Goal: Task Accomplishment & Management: Use online tool/utility

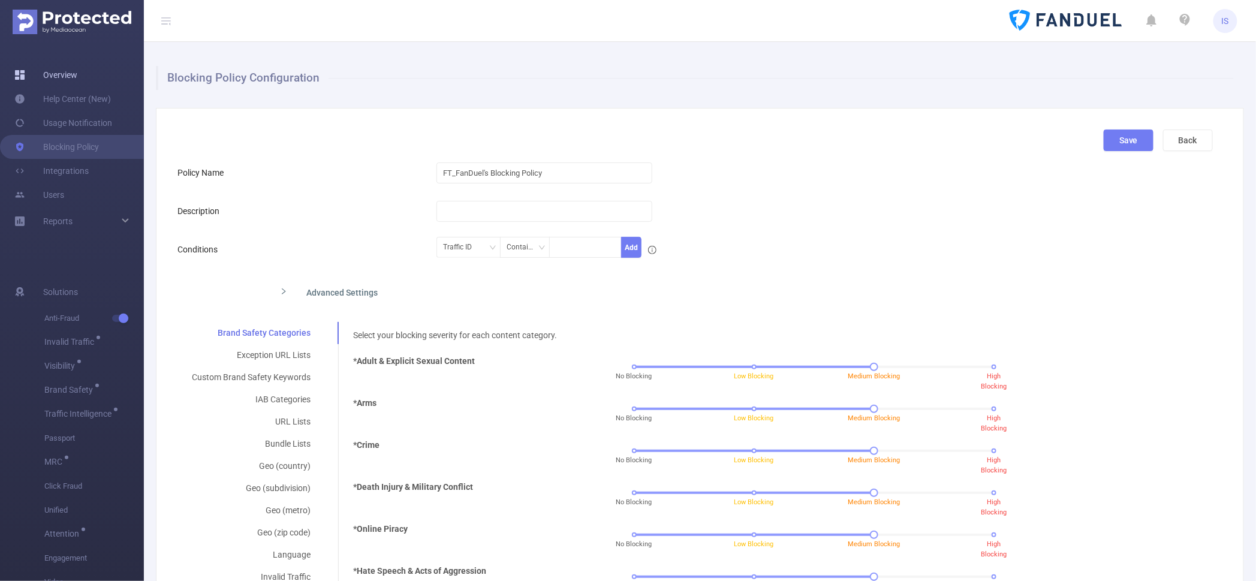
click at [77, 72] on link "Overview" at bounding box center [45, 75] width 63 height 24
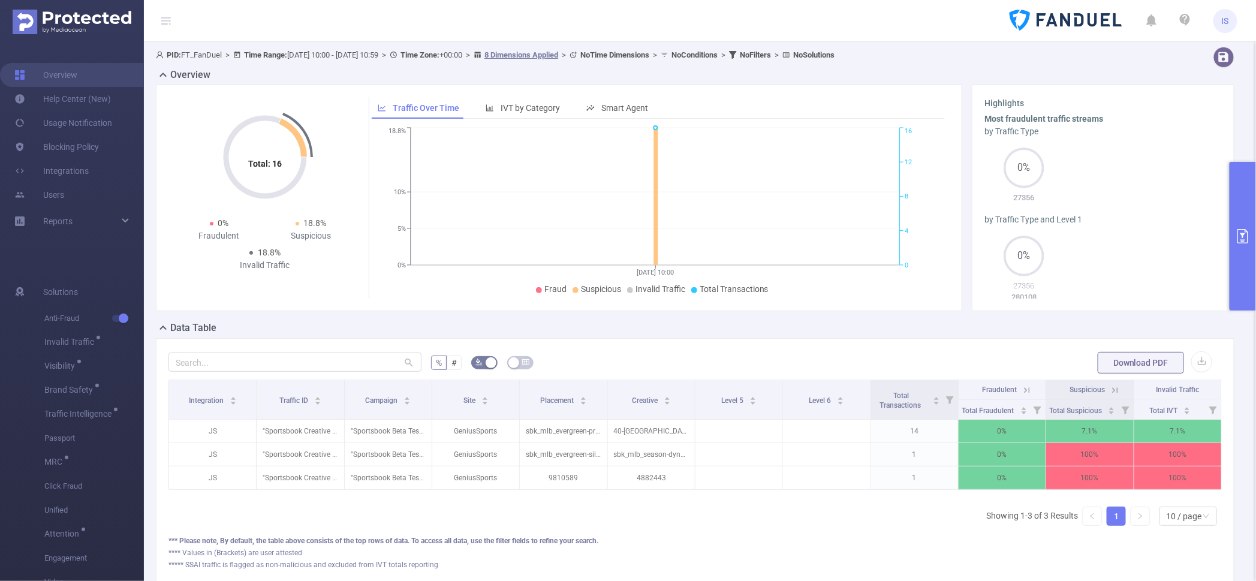
click at [1248, 194] on button "primary" at bounding box center [1243, 236] width 26 height 149
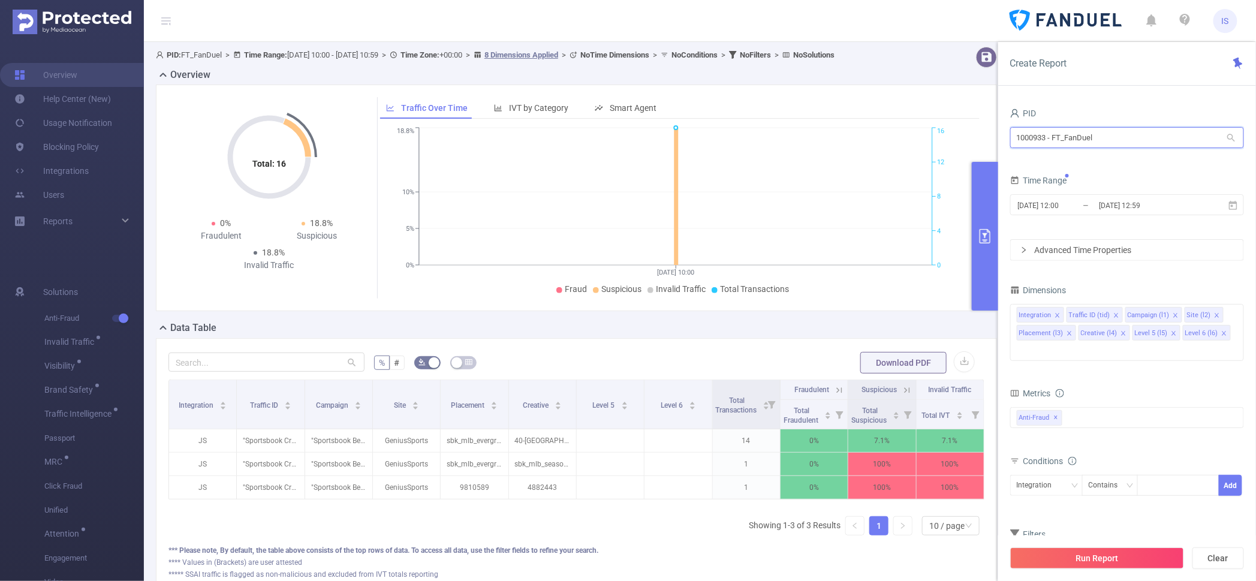
drag, startPoint x: 1114, startPoint y: 142, endPoint x: 833, endPoint y: 124, distance: 281.8
click at [833, 124] on section "PID: FT_FanDuel > Time Range: [DATE] 10:00 - [DATE] 10:59 > Time Zone: +00:00 >…" at bounding box center [700, 330] width 1112 height 576
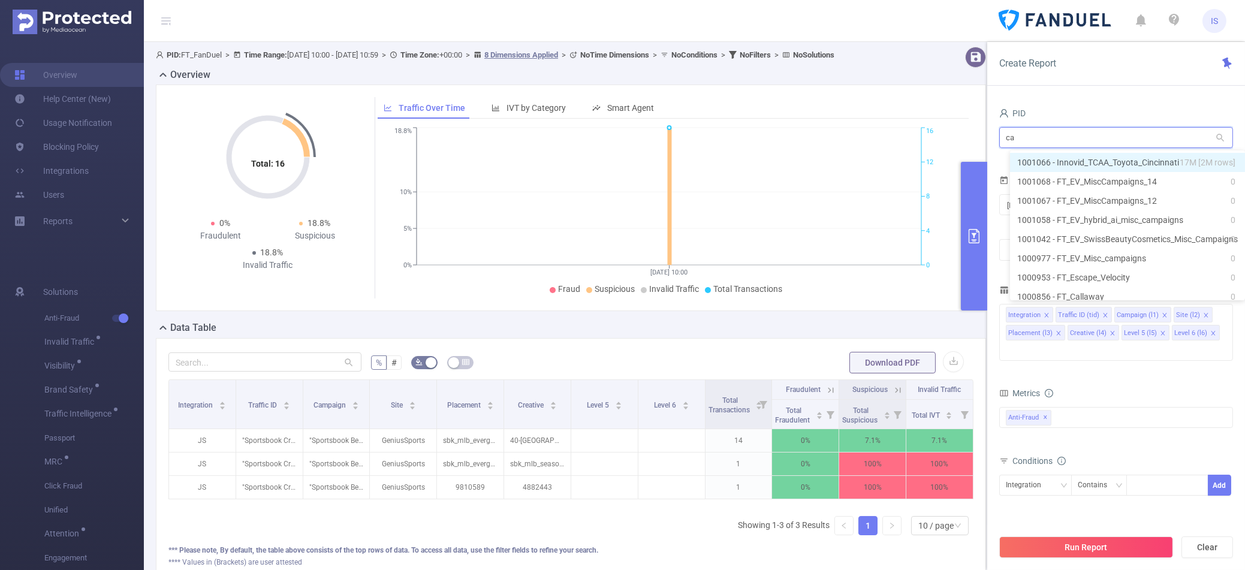
type input "c"
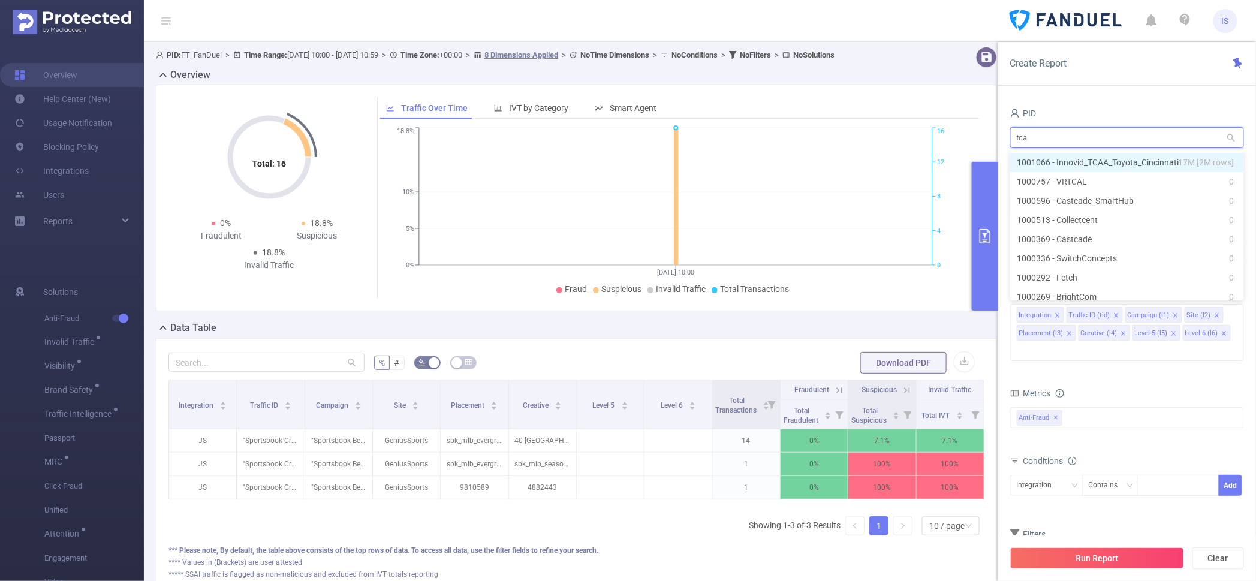
type input "tcaa"
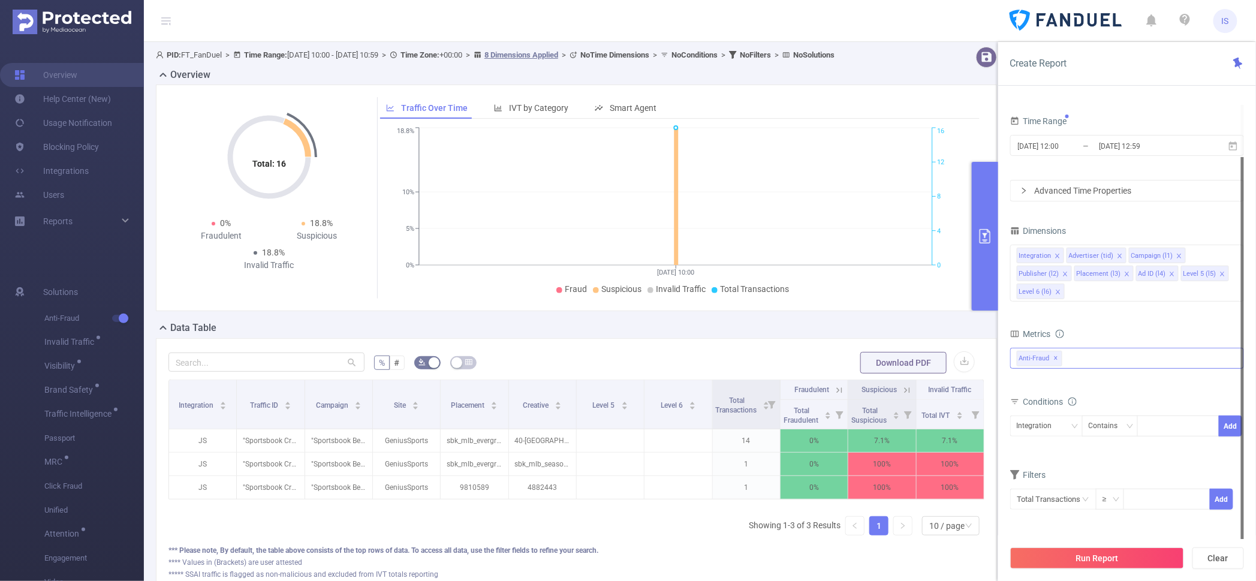
click at [1055, 361] on span "✕" at bounding box center [1056, 358] width 5 height 14
click at [1055, 361] on div at bounding box center [1127, 359] width 234 height 19
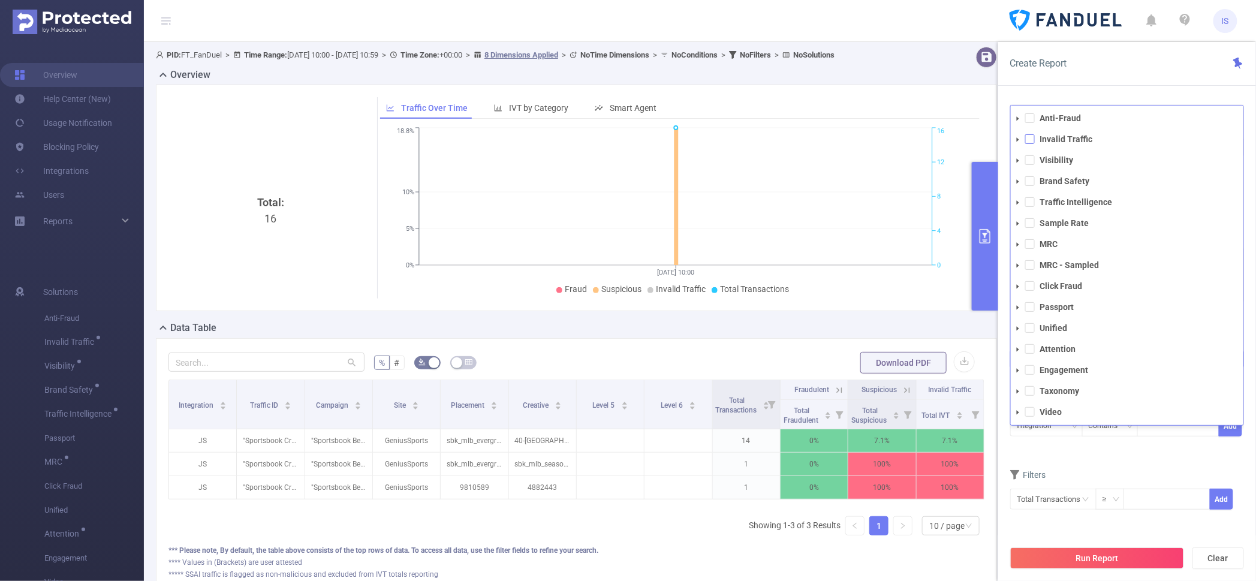
click at [1030, 139] on span at bounding box center [1030, 139] width 10 height 10
click at [1032, 159] on span at bounding box center [1030, 160] width 10 height 10
click at [1031, 182] on span at bounding box center [1030, 181] width 10 height 10
click at [1032, 207] on li "Traffic Intelligence" at bounding box center [1127, 202] width 233 height 16
click at [1031, 204] on span at bounding box center [1030, 202] width 10 height 10
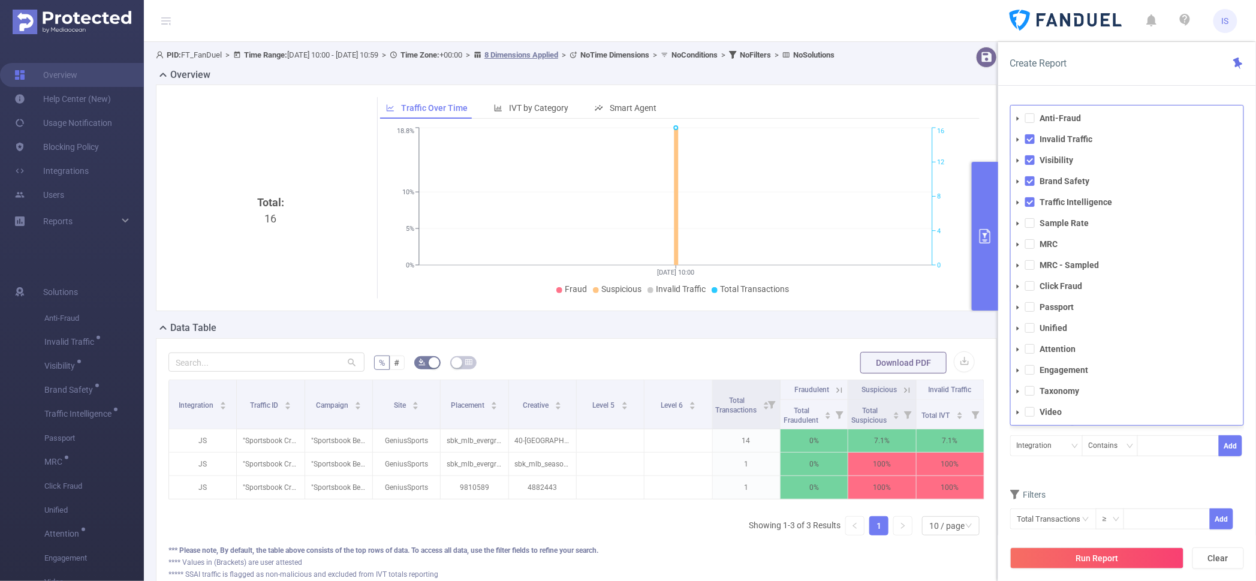
click at [1112, 484] on form "Dimensions Integration Advertiser (tid) Campaign (l1) Publisher (l2) Placement …" at bounding box center [1127, 384] width 234 height 321
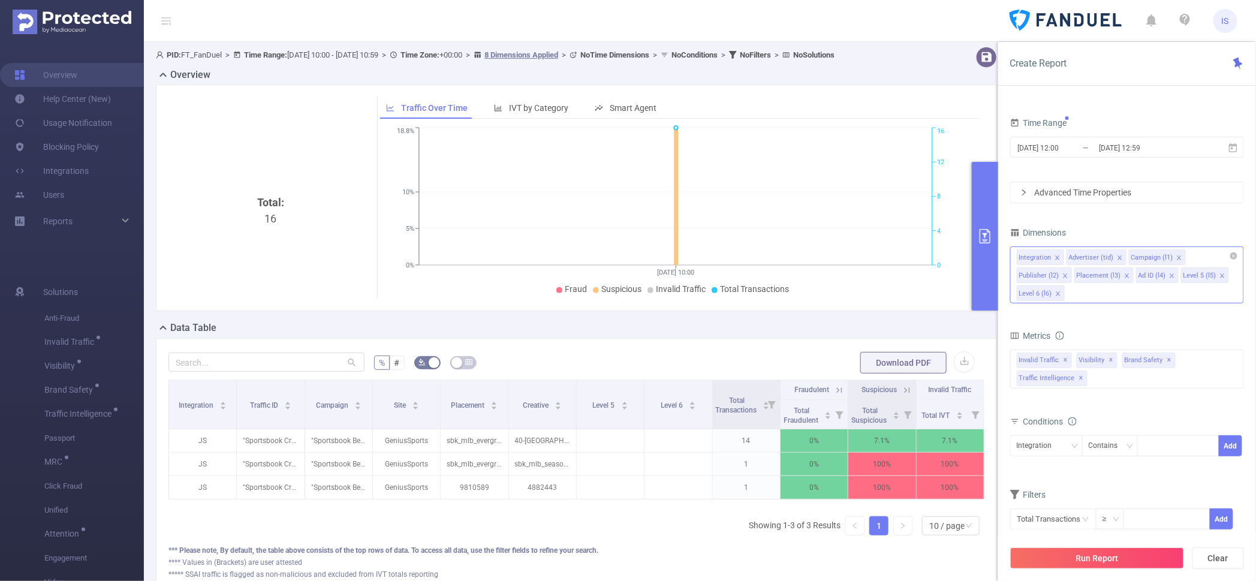
click at [1058, 291] on icon "icon: close" at bounding box center [1058, 294] width 6 height 6
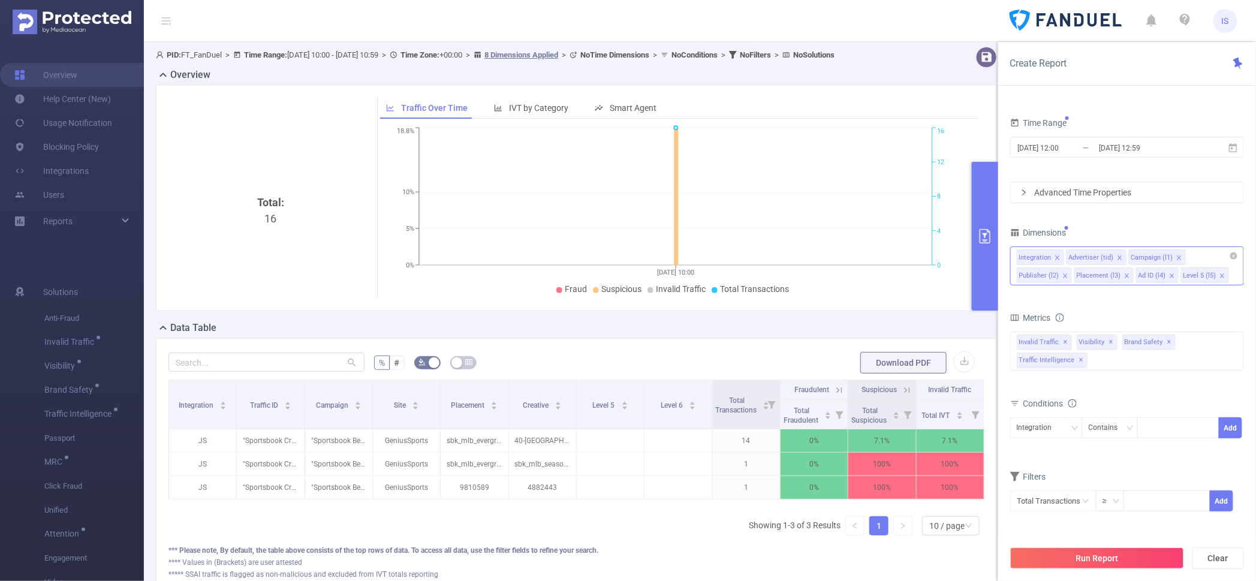
click at [1124, 272] on span at bounding box center [1127, 275] width 6 height 13
click at [1107, 273] on icon "icon: close" at bounding box center [1110, 276] width 6 height 6
click at [1113, 275] on icon "icon: close" at bounding box center [1116, 276] width 6 height 6
click at [1120, 356] on div "Anti-Fraud Invalid Traffic Visibility Brand Safety Traffic Intelligence Sample …" at bounding box center [1127, 349] width 234 height 39
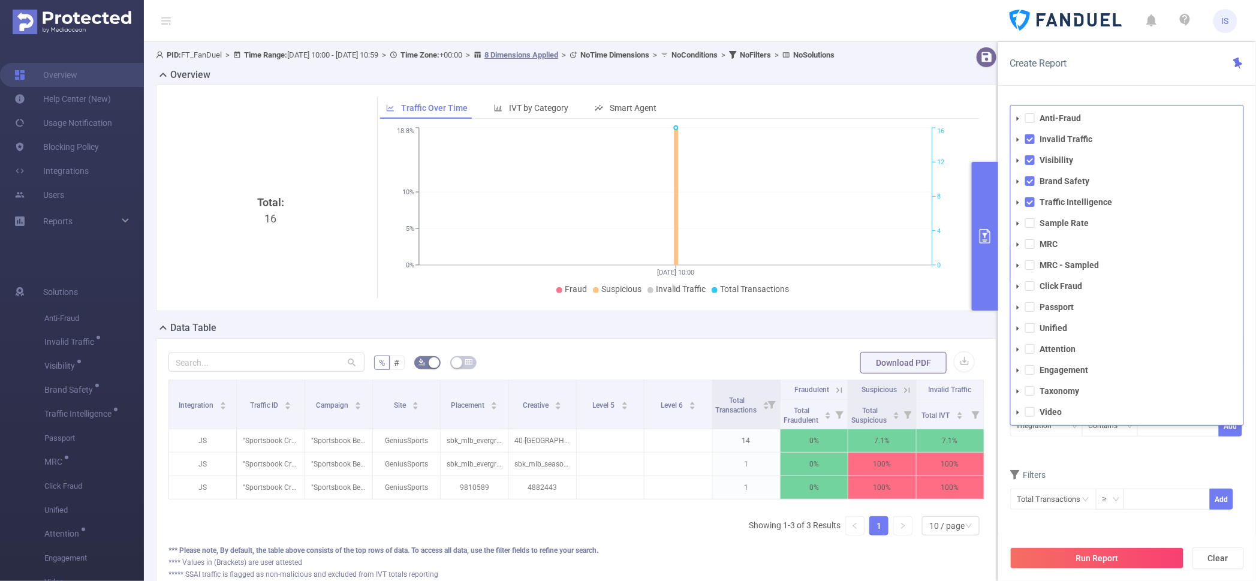
click at [1116, 456] on form "Dimensions Integration Advertiser (tid) Campaign (l1) Publisher (l2) Metrics To…" at bounding box center [1127, 373] width 234 height 303
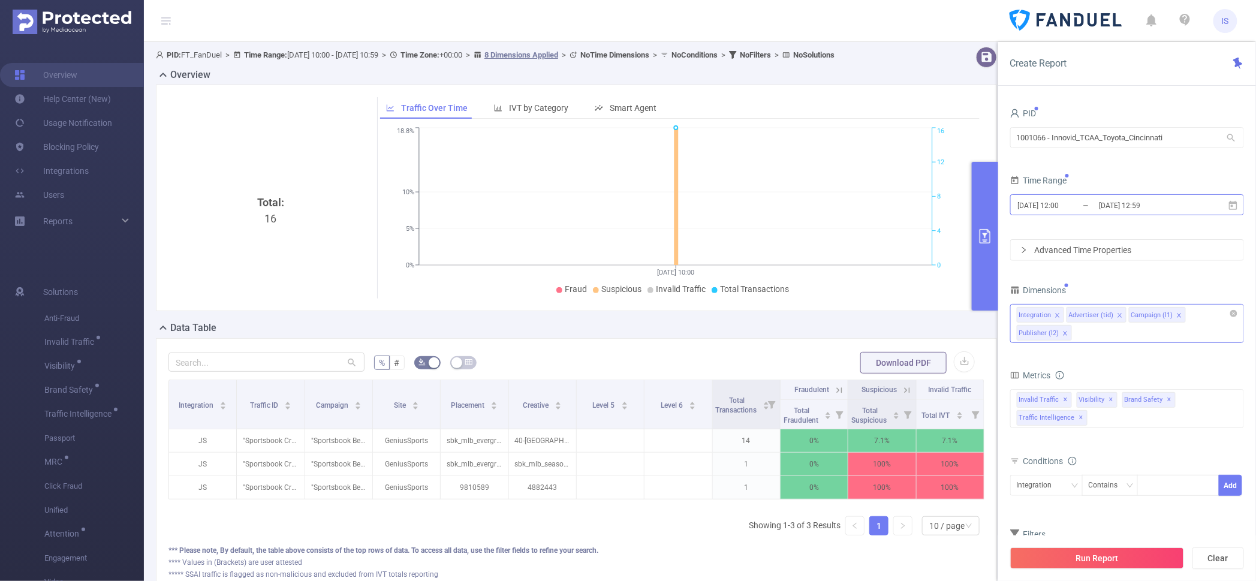
click at [1119, 205] on input "[DATE] 12:59" at bounding box center [1146, 205] width 97 height 16
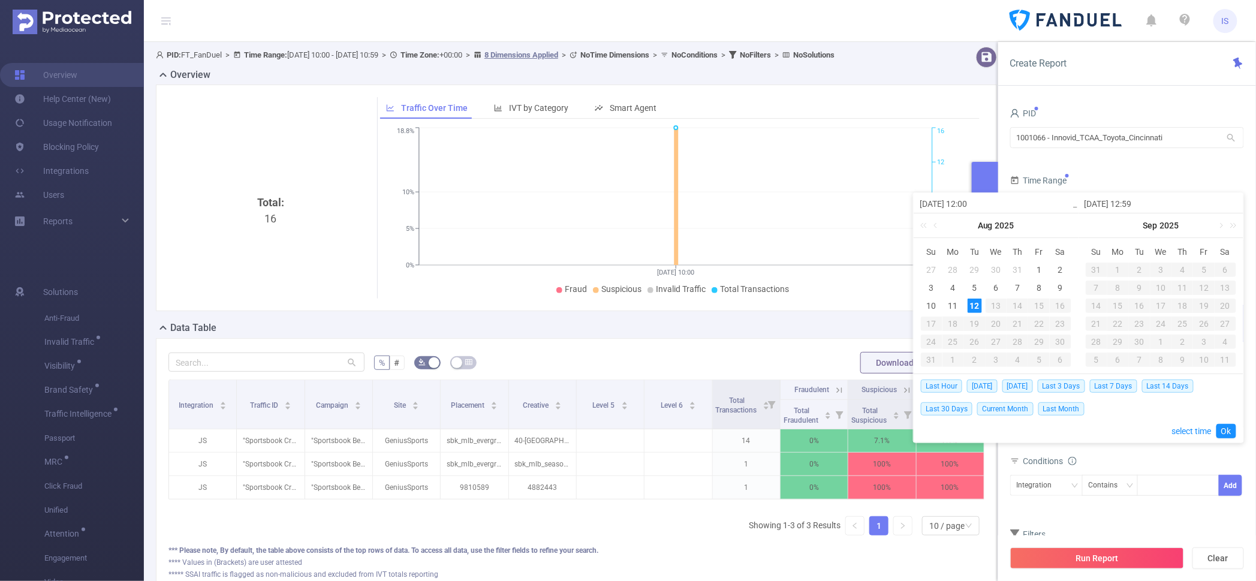
click at [1112, 180] on div "Time Range" at bounding box center [1127, 182] width 234 height 20
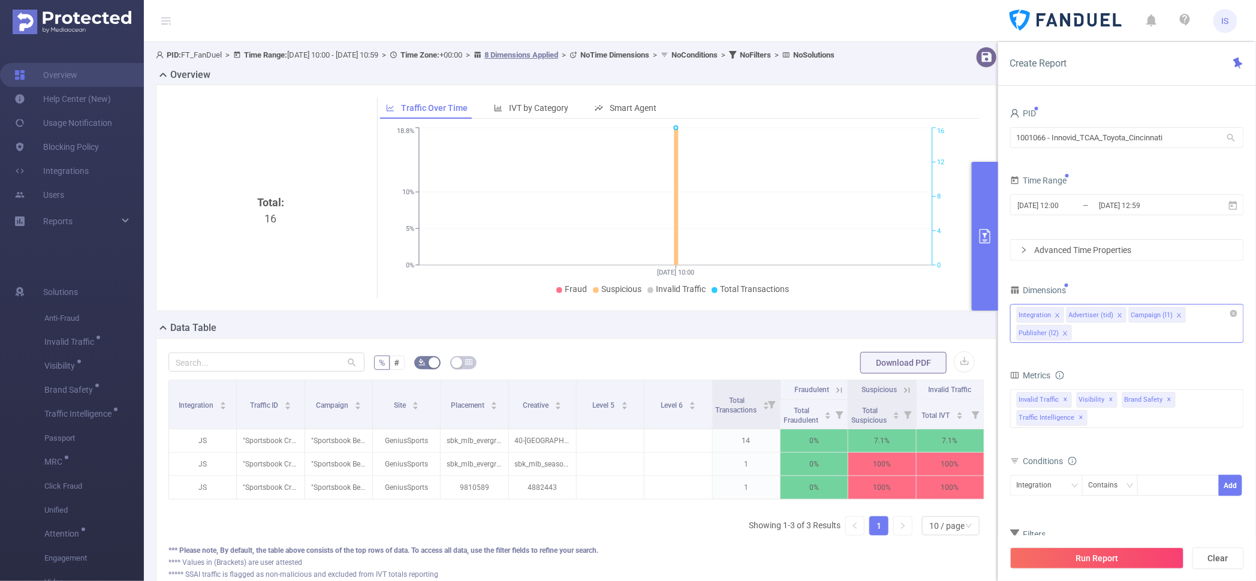
click at [575, 363] on form "% # Download PDF" at bounding box center [576, 363] width 816 height 24
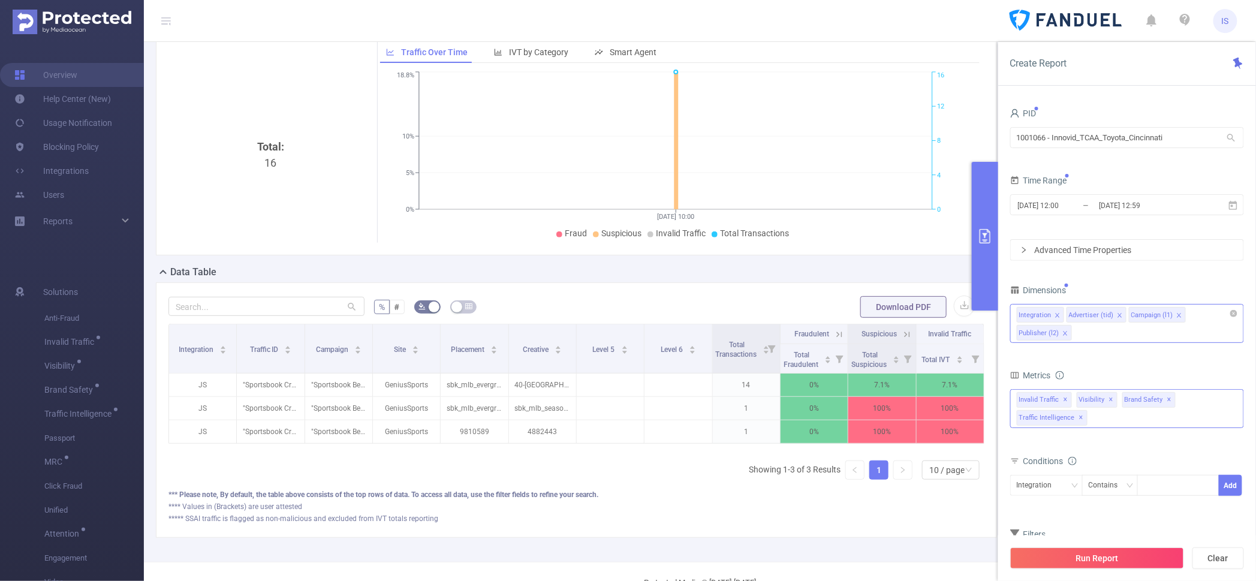
scroll to position [110, 0]
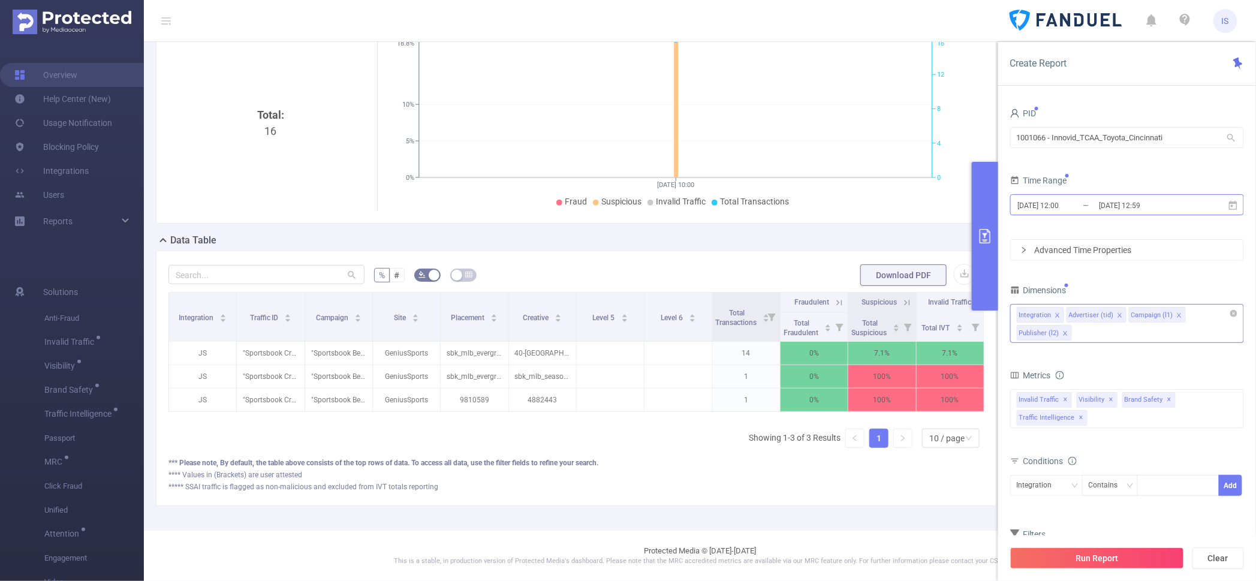
click at [1045, 209] on input "[DATE] 12:00" at bounding box center [1065, 205] width 97 height 16
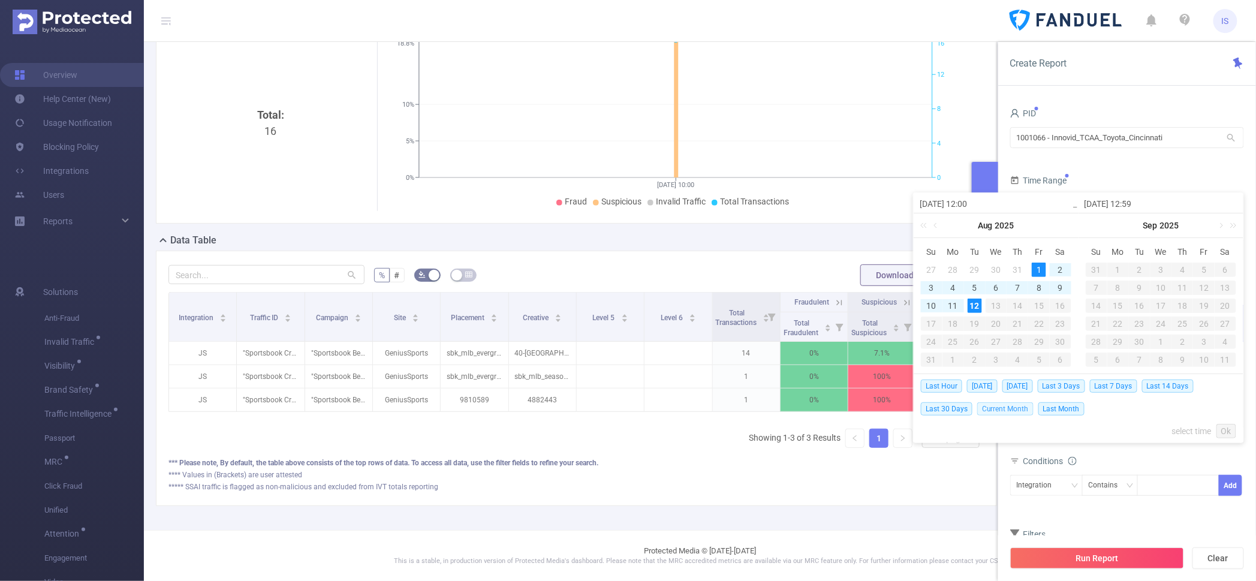
click at [1013, 405] on span "Current Month" at bounding box center [1005, 408] width 56 height 13
type input "[DATE] 00:00"
type input "[DATE] 23:59"
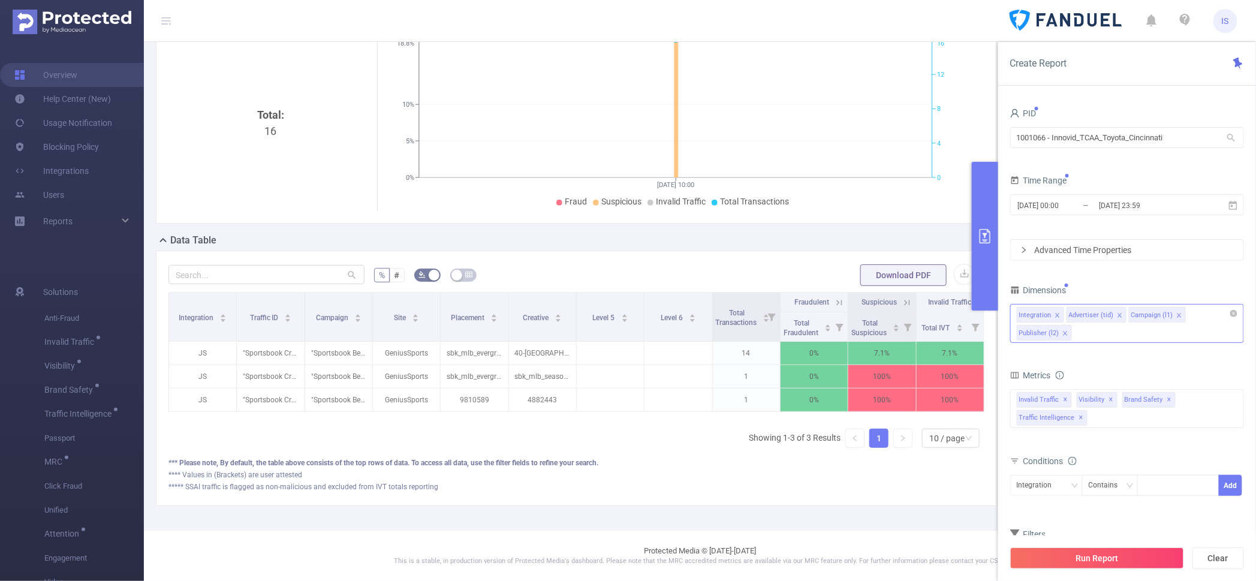
click at [1127, 365] on form "Dimensions Integration Advertiser (tid) Campaign (l1) Publisher (l2) Metrics To…" at bounding box center [1127, 433] width 234 height 303
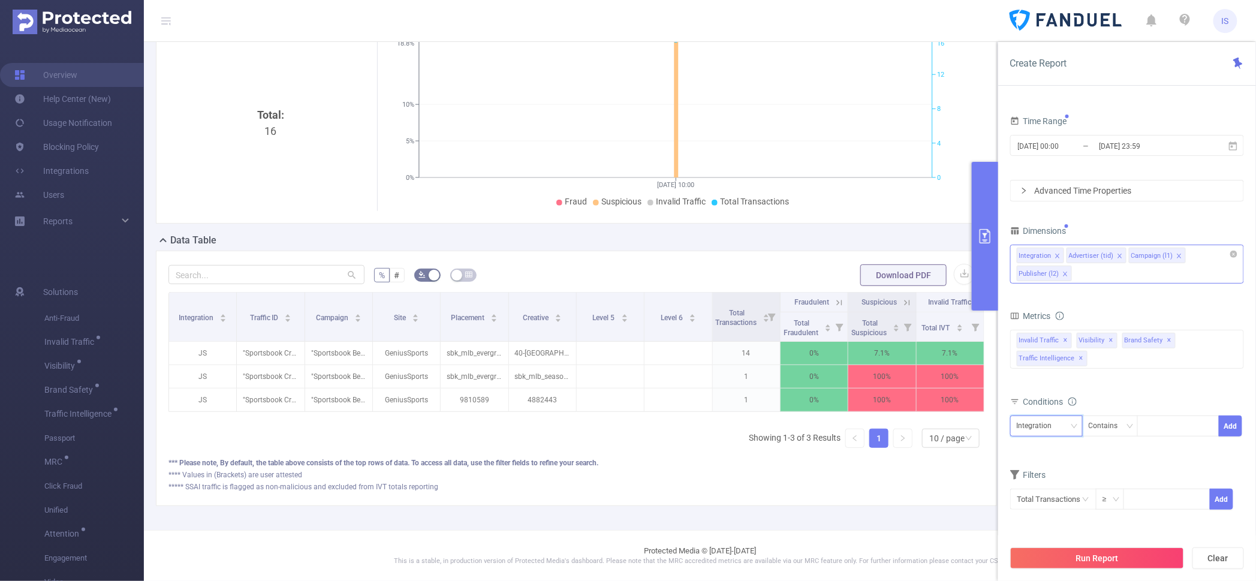
click at [1041, 425] on div "Integration" at bounding box center [1039, 426] width 44 height 20
click at [1046, 507] on li "Publisher (l2)" at bounding box center [1046, 507] width 73 height 19
click at [1158, 431] on div at bounding box center [1178, 426] width 69 height 20
type input "effect"
click at [1164, 453] on li "effect" at bounding box center [1179, 450] width 82 height 19
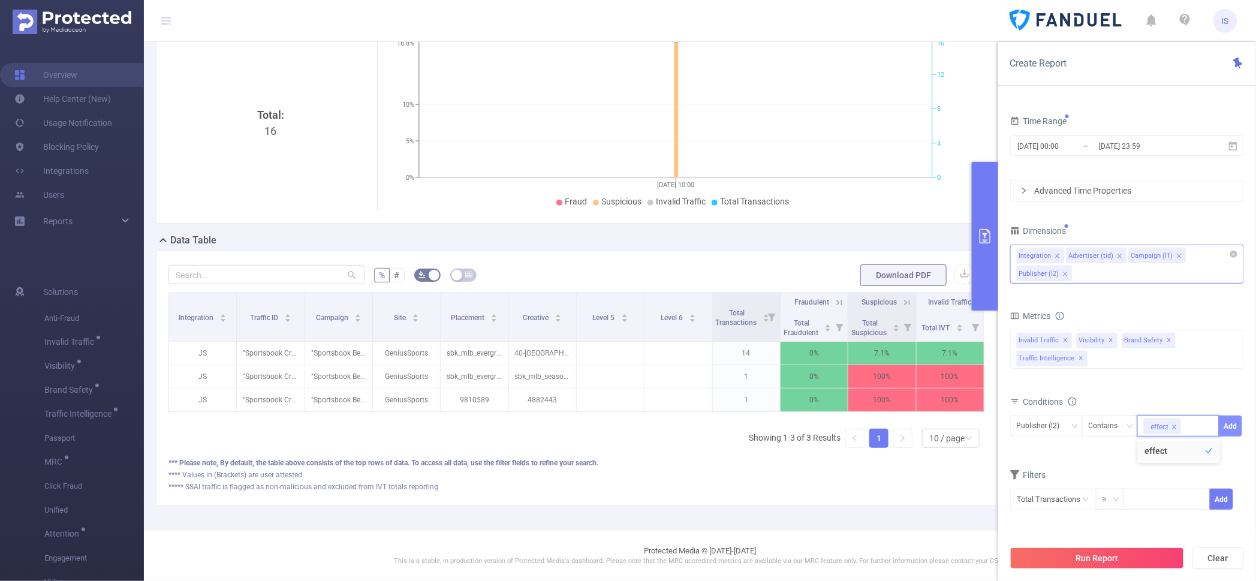
click at [1229, 424] on button "Add" at bounding box center [1230, 426] width 23 height 21
click at [1092, 270] on div "Integration Advertiser (tid) Campaign (l1) Publisher (l2)" at bounding box center [1127, 264] width 234 height 39
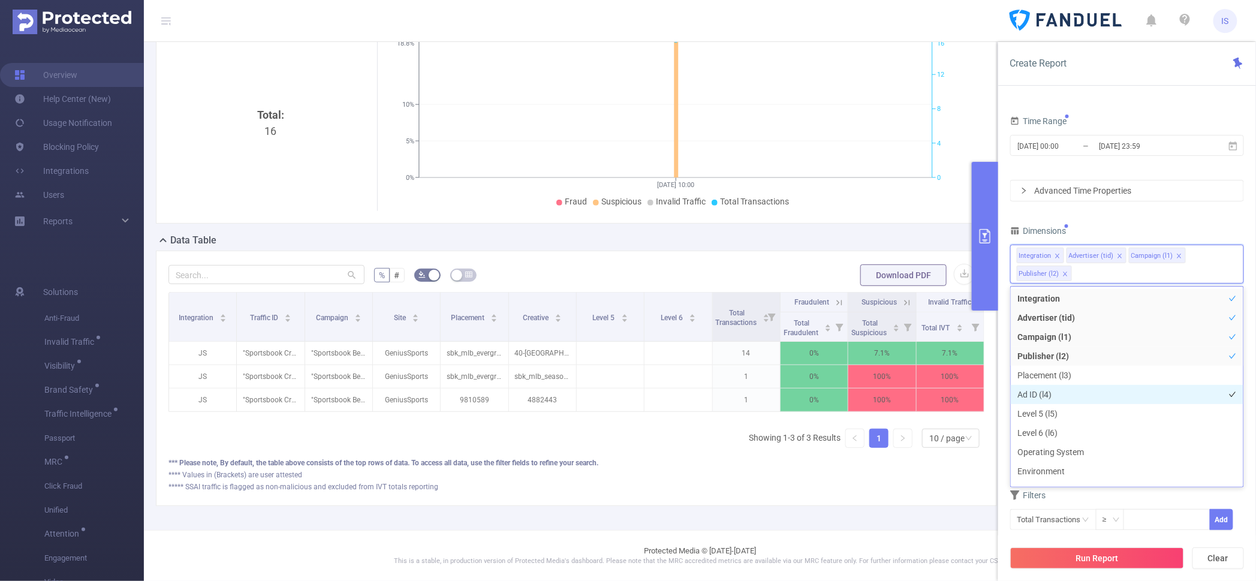
scroll to position [75, 0]
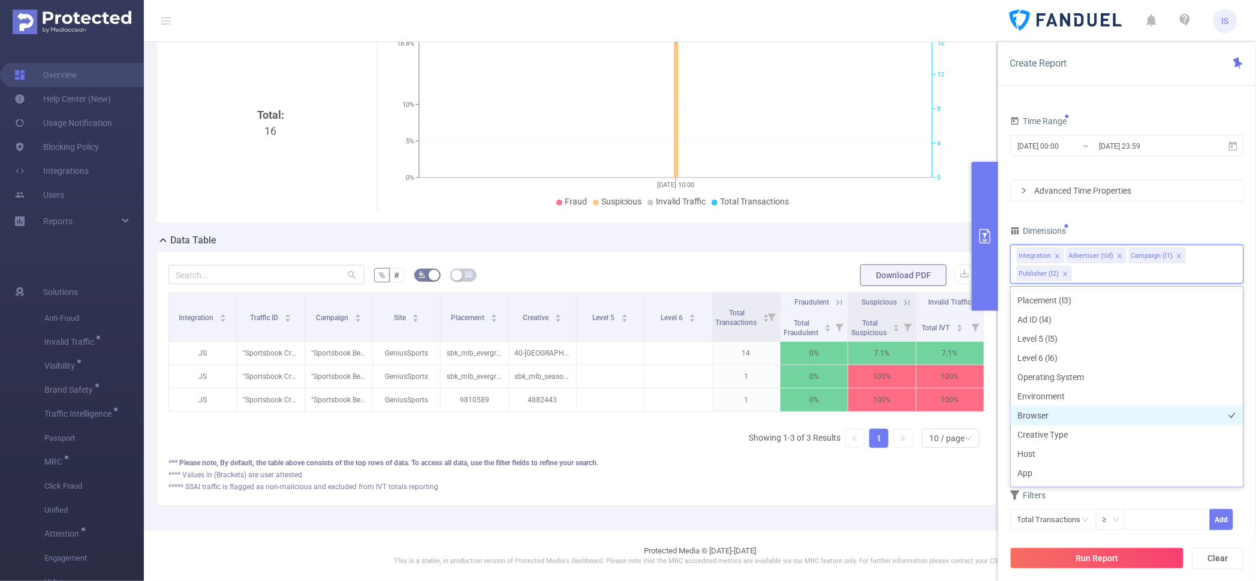
click at [1058, 413] on li "Browser" at bounding box center [1127, 415] width 233 height 19
click at [1056, 381] on li "Operating System" at bounding box center [1127, 377] width 233 height 19
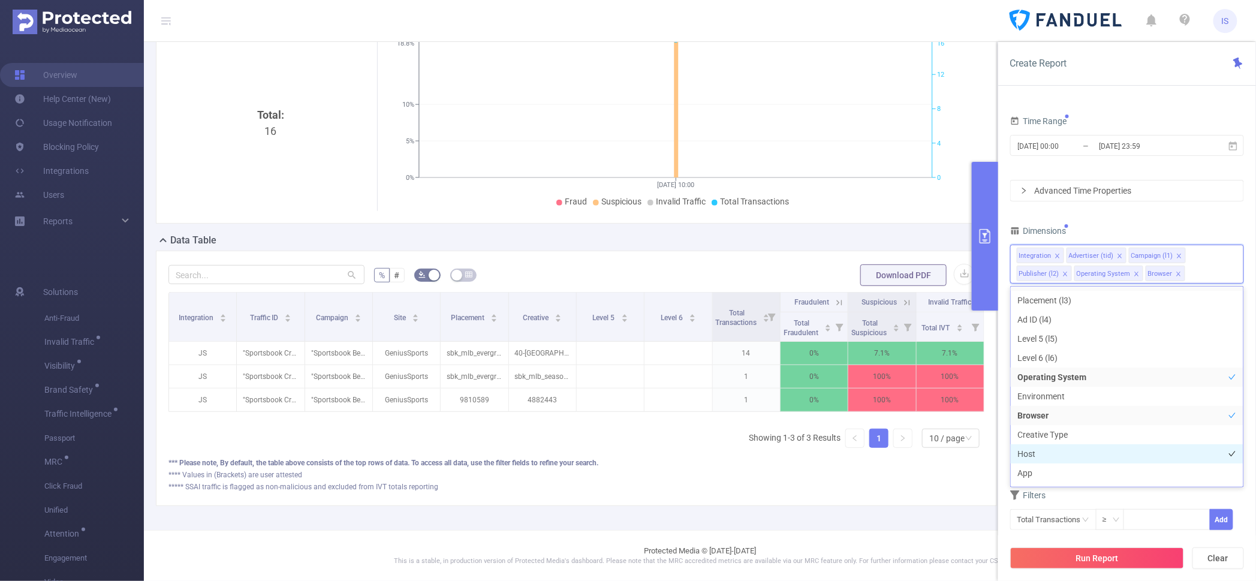
click at [1056, 459] on li "Host" at bounding box center [1127, 453] width 233 height 19
click at [1060, 475] on li "App" at bounding box center [1127, 472] width 233 height 19
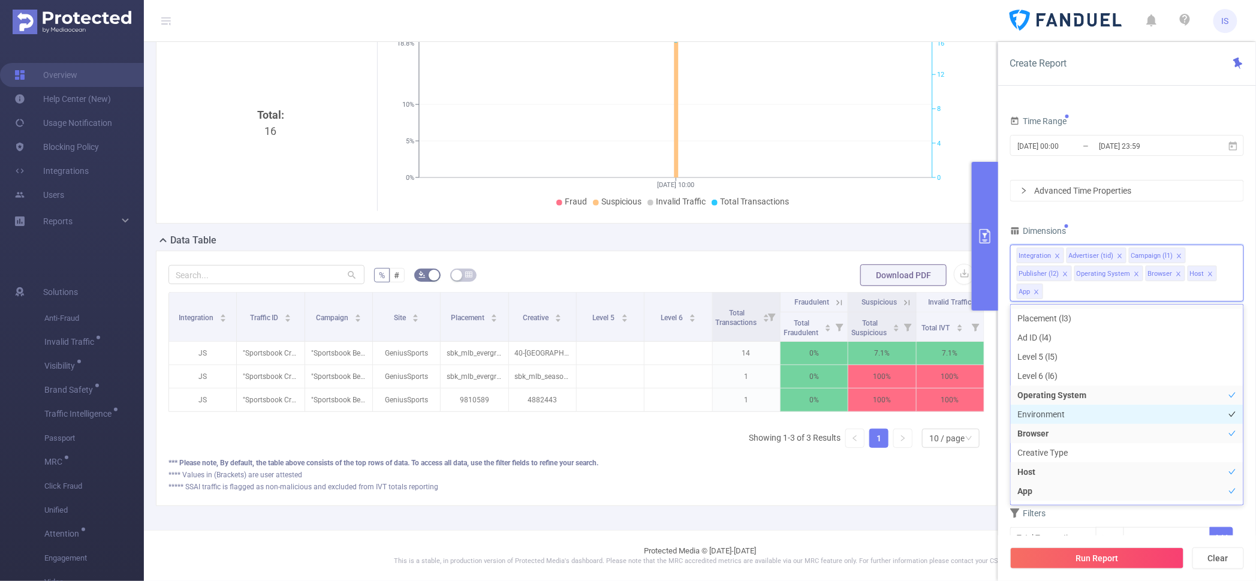
click at [1055, 411] on li "Environment" at bounding box center [1127, 414] width 233 height 19
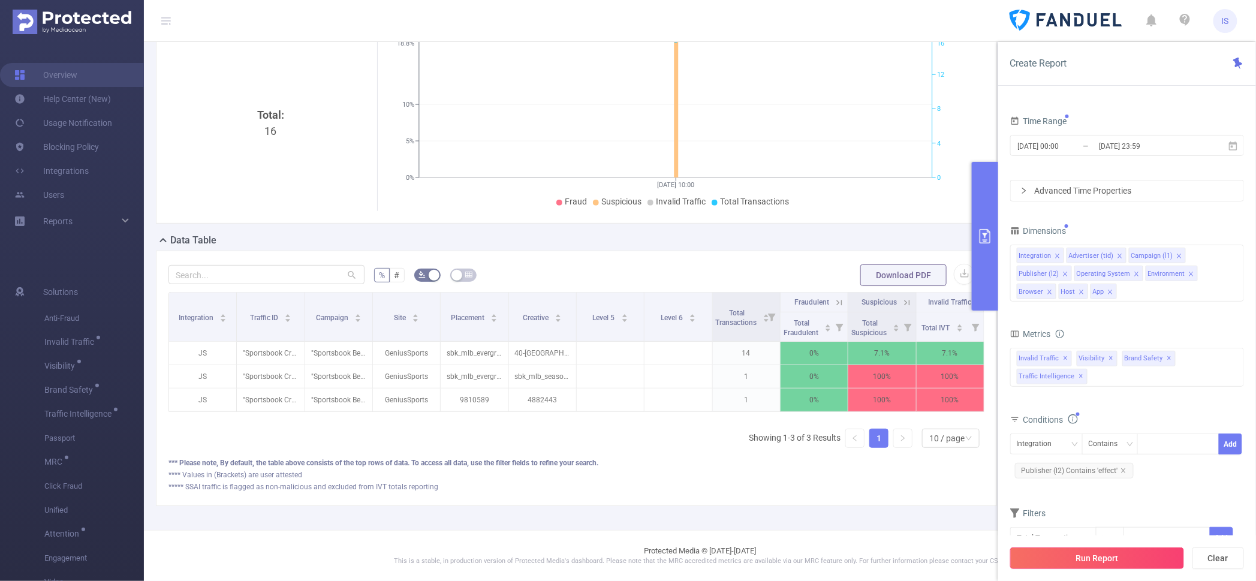
click at [1089, 553] on button "Run Report" at bounding box center [1097, 558] width 174 height 22
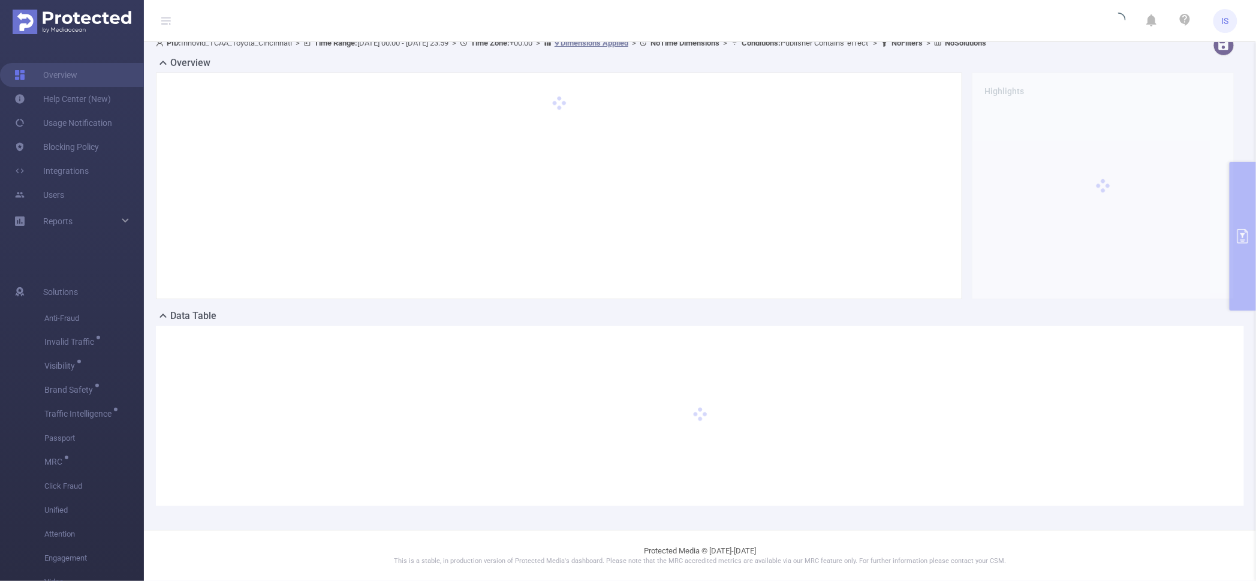
scroll to position [11, 0]
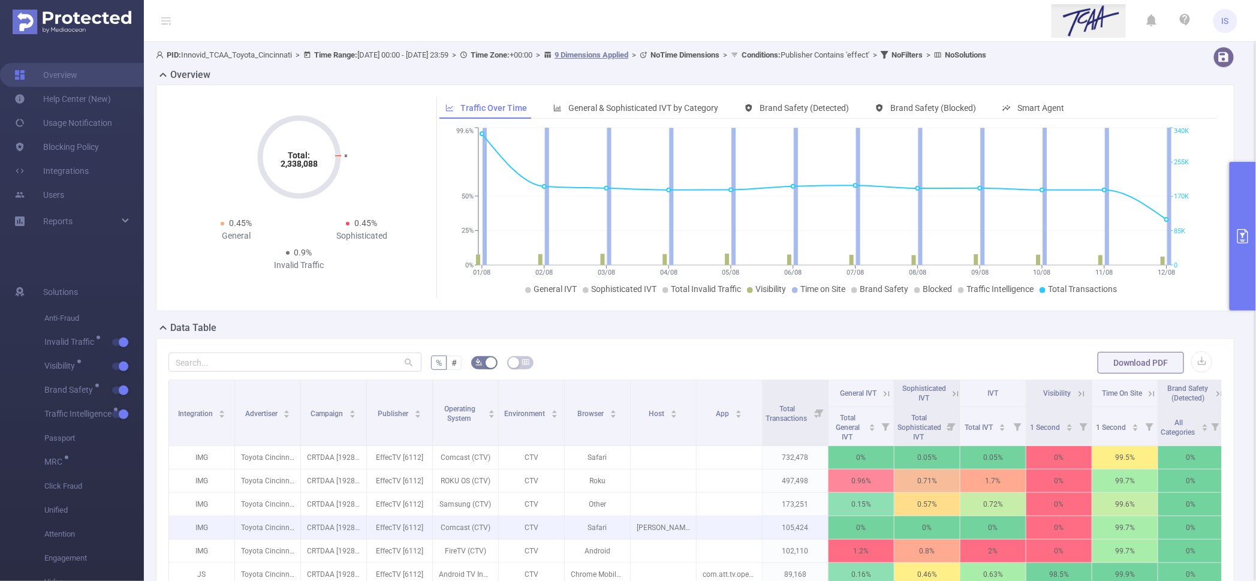
scroll to position [225, 0]
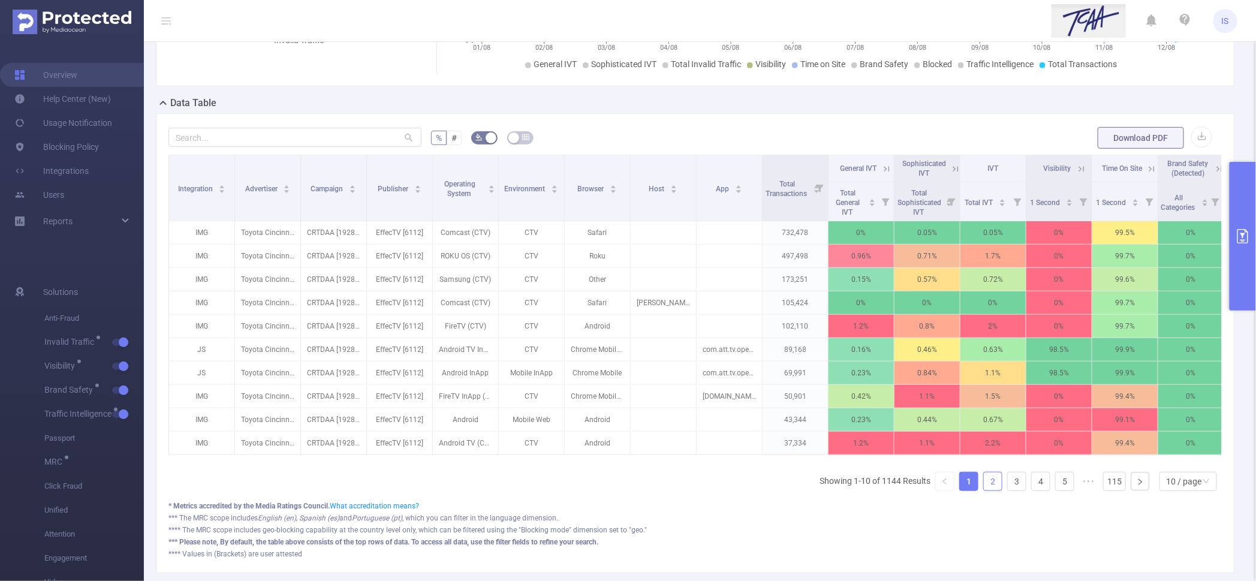
click at [986, 485] on link "2" at bounding box center [993, 481] width 18 height 18
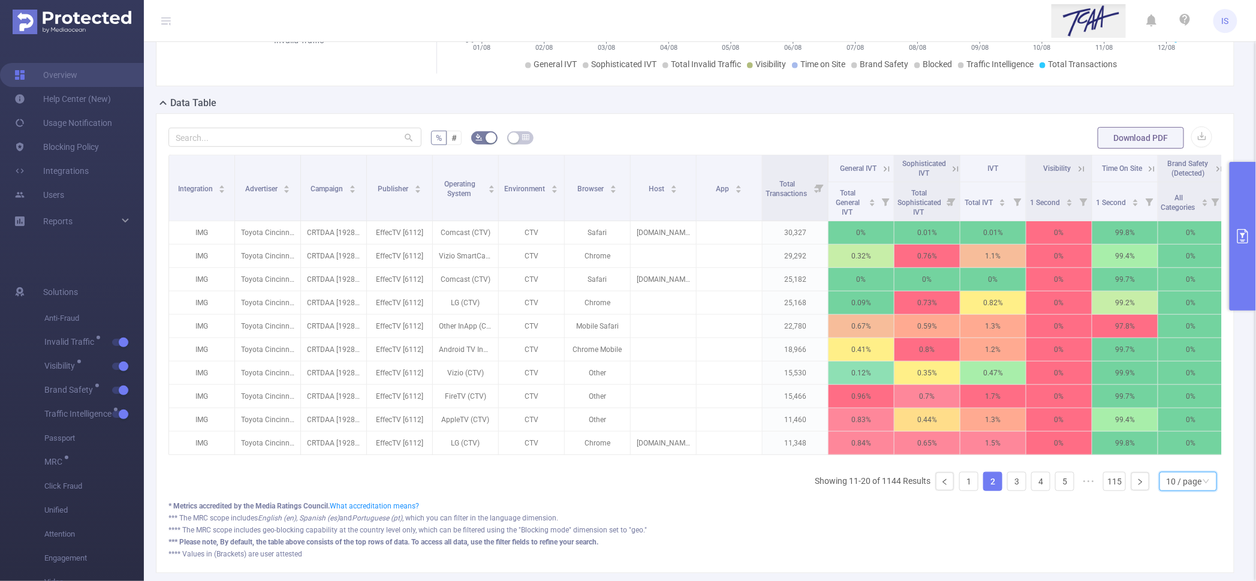
click at [1184, 490] on div "10 / page" at bounding box center [1184, 481] width 35 height 18
click at [1163, 413] on li "20 / page" at bounding box center [1177, 414] width 58 height 19
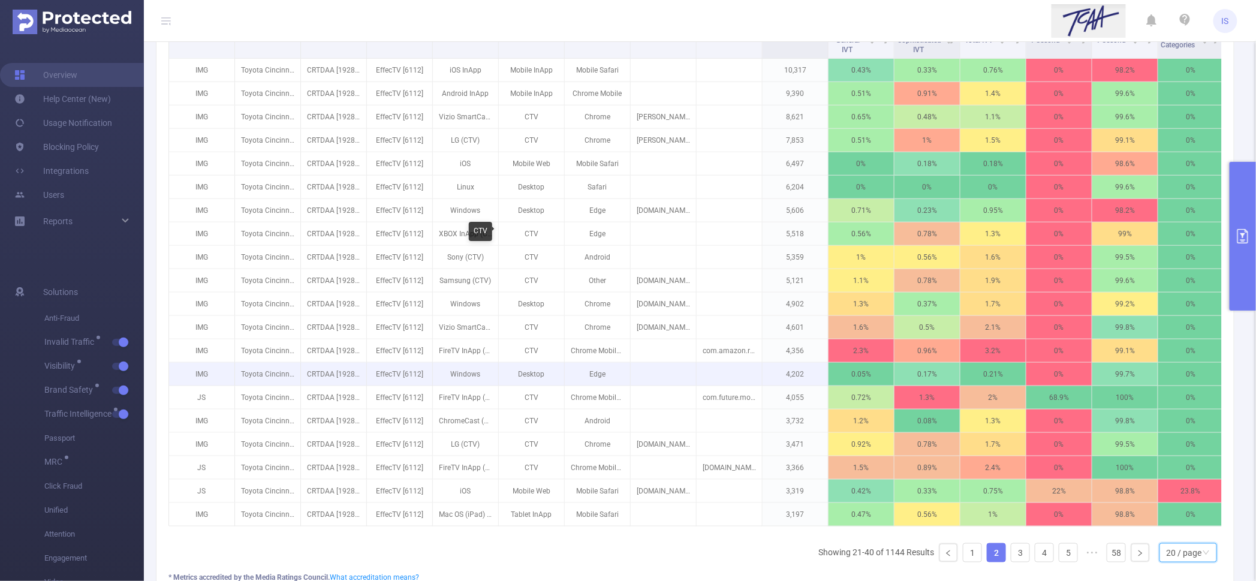
scroll to position [312, 0]
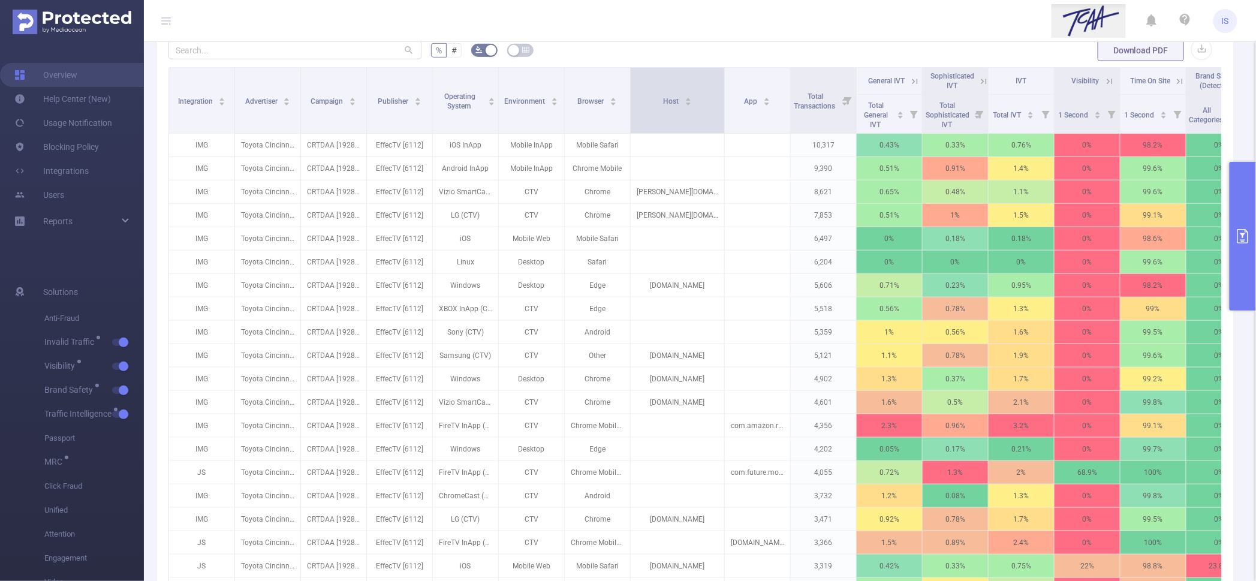
drag, startPoint x: 695, startPoint y: 108, endPoint x: 723, endPoint y: 112, distance: 28.4
click at [723, 112] on span at bounding box center [724, 100] width 6 height 65
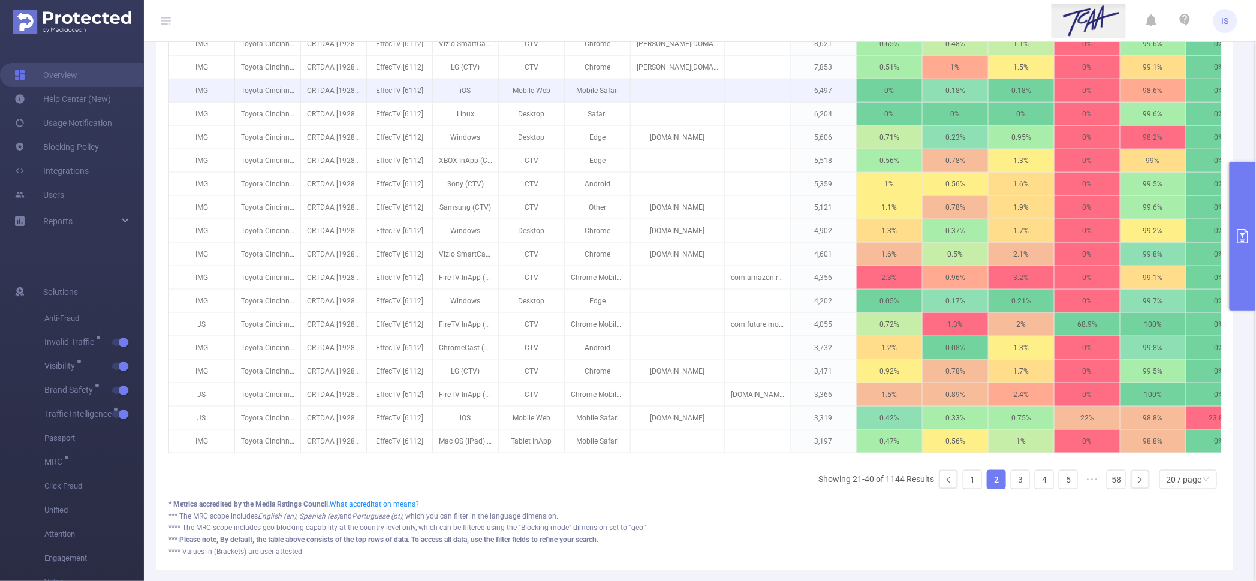
scroll to position [462, 0]
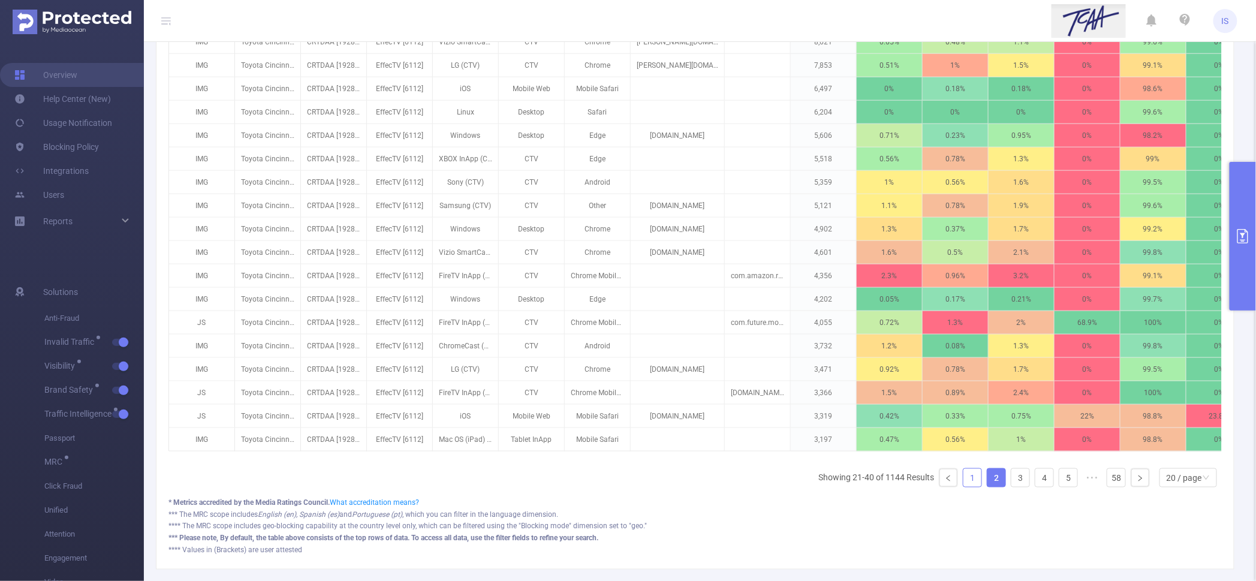
click at [965, 487] on link "1" at bounding box center [973, 478] width 18 height 18
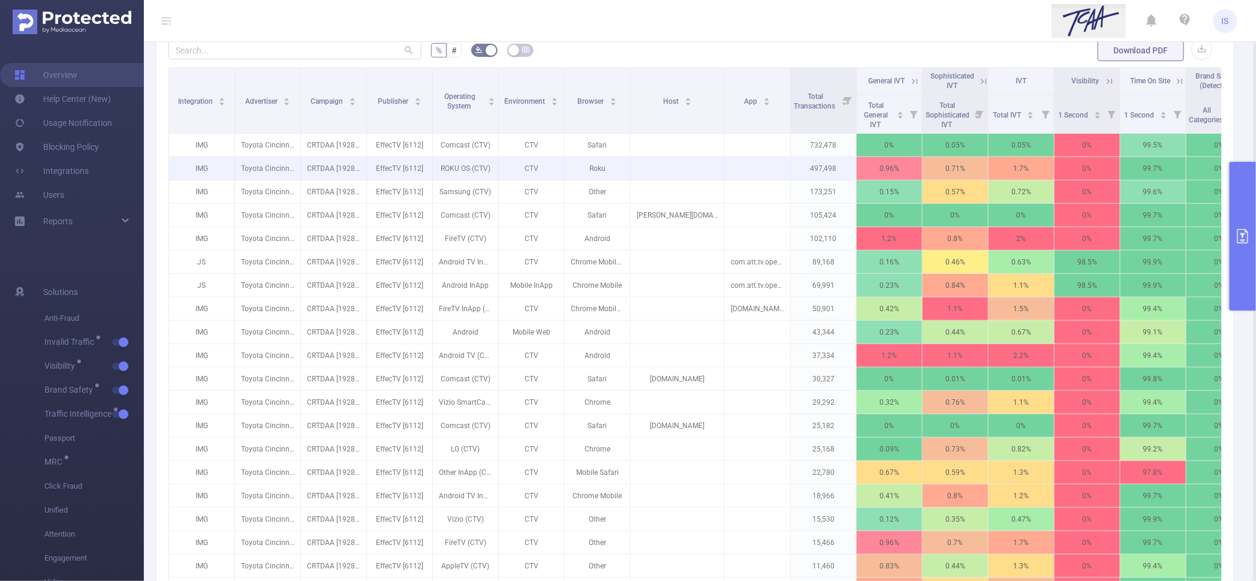
scroll to position [162, 0]
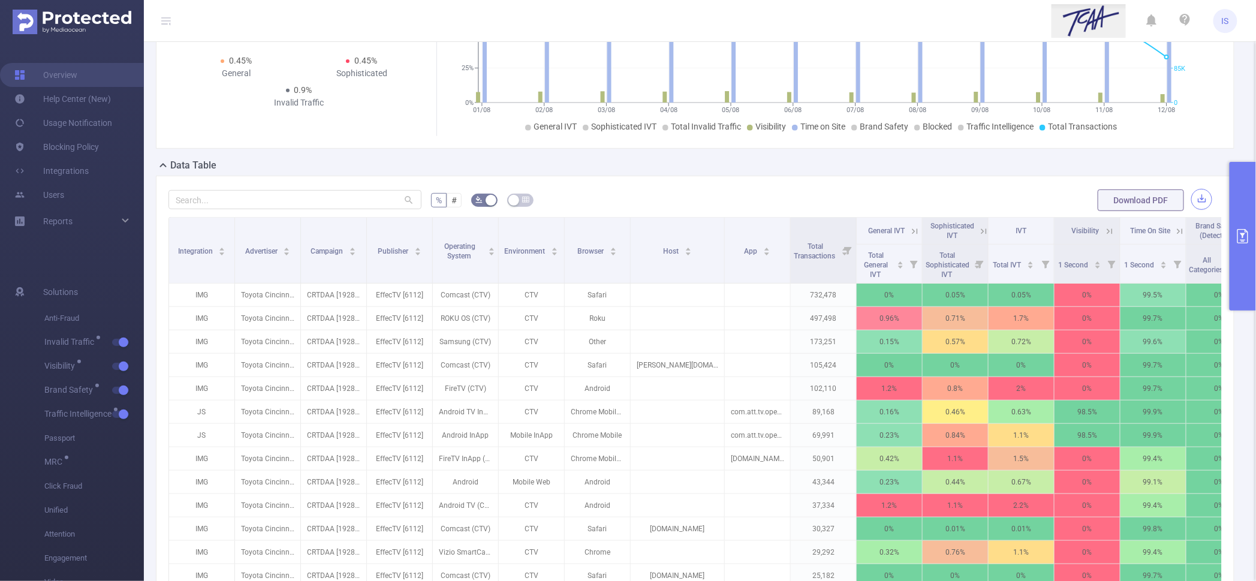
click at [1193, 199] on button "button" at bounding box center [1201, 199] width 21 height 21
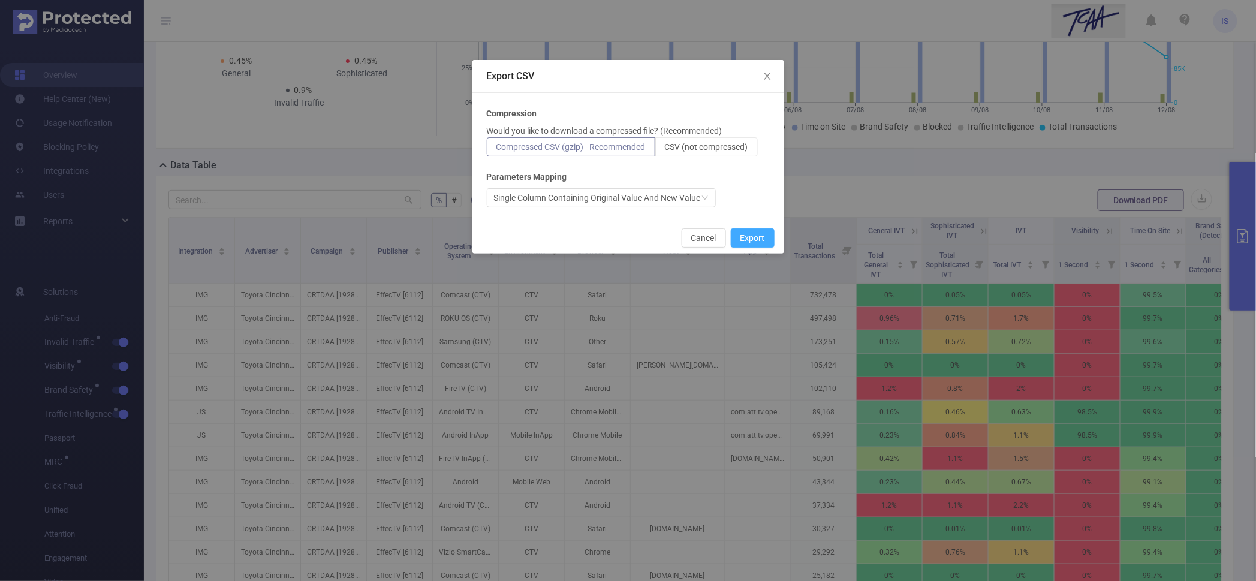
click at [766, 237] on button "Export" at bounding box center [753, 237] width 44 height 19
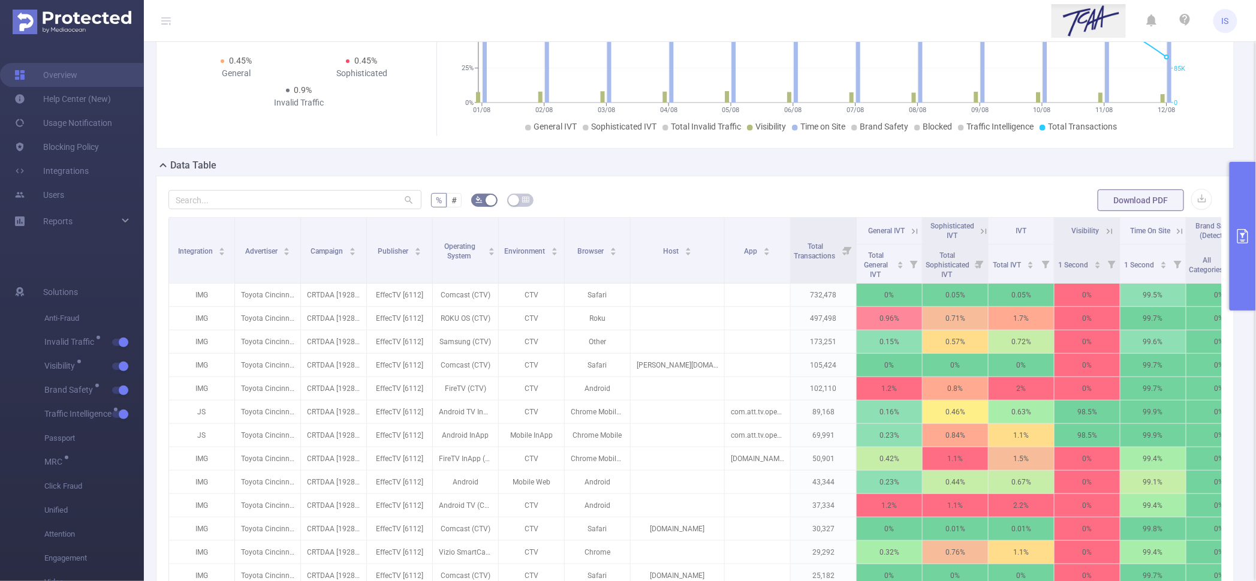
click at [1248, 188] on button "primary" at bounding box center [1243, 236] width 26 height 149
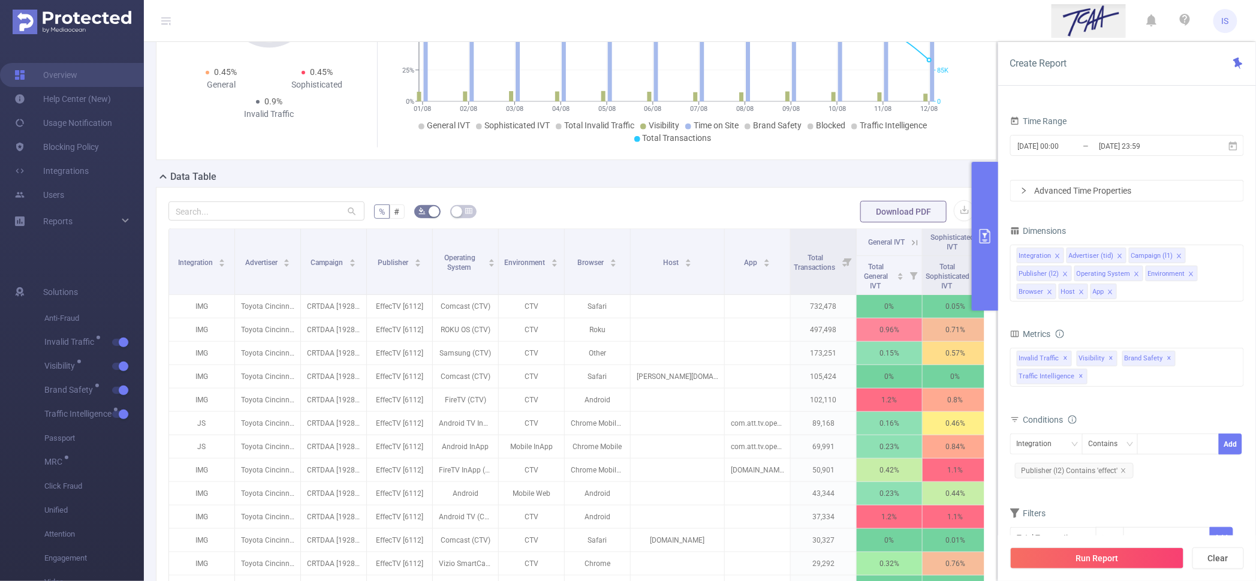
click at [1079, 290] on icon "icon: close" at bounding box center [1082, 292] width 6 height 6
click at [1078, 290] on icon "icon: close" at bounding box center [1078, 292] width 4 height 4
click at [1048, 289] on icon "icon: close" at bounding box center [1050, 292] width 6 height 6
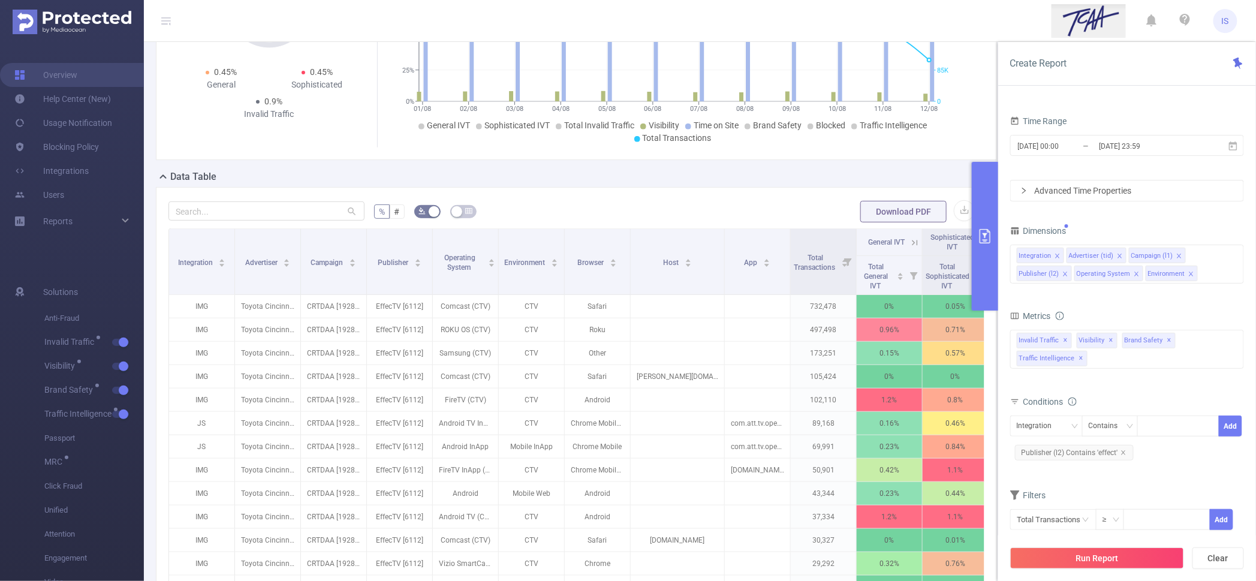
click at [1190, 273] on icon "icon: close" at bounding box center [1191, 274] width 6 height 6
click at [1137, 273] on icon "icon: close" at bounding box center [1137, 274] width 6 height 6
click at [1123, 273] on div "Integration Advertiser (tid) Campaign (l1) Publisher (l2)" at bounding box center [1127, 264] width 234 height 39
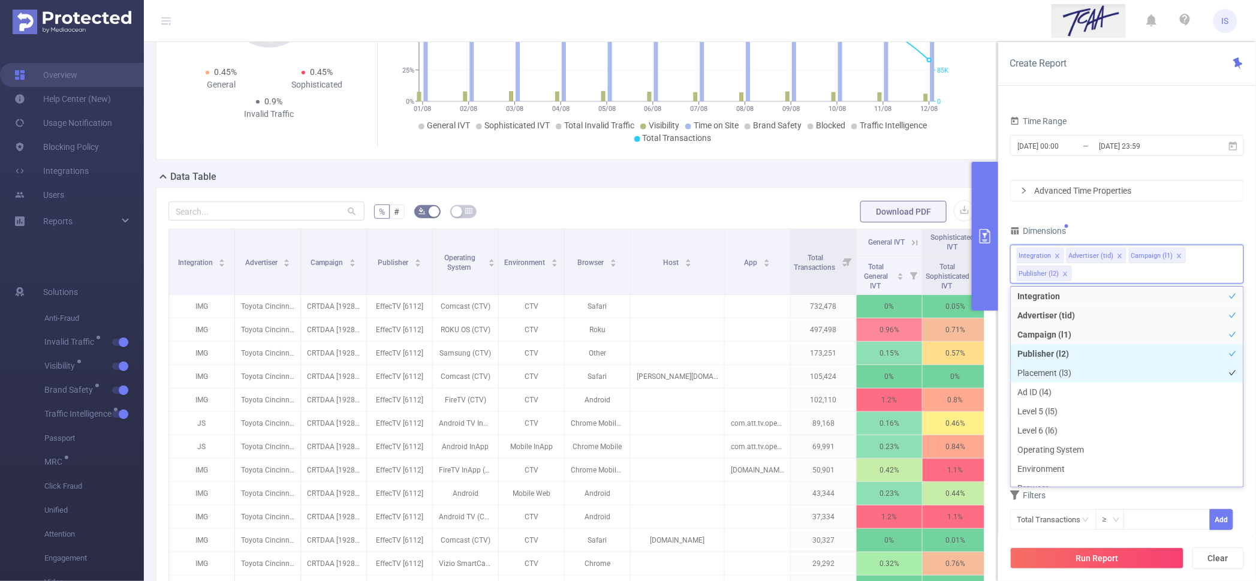
scroll to position [77, 0]
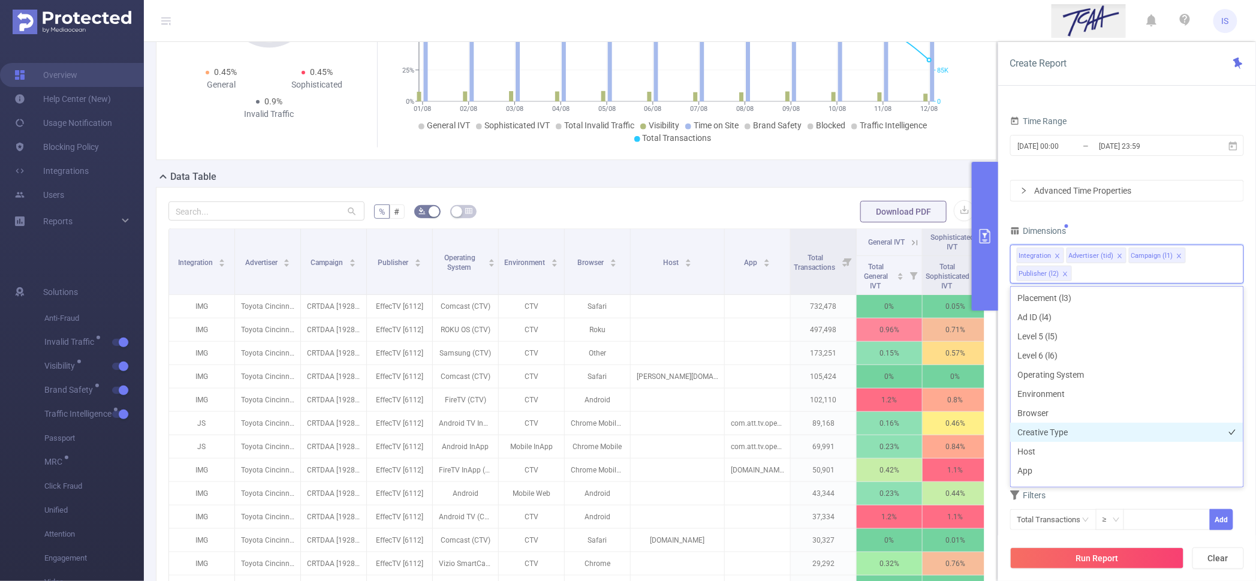
click at [1088, 434] on li "Creative Type" at bounding box center [1127, 432] width 233 height 19
click at [1139, 560] on button "Run Report" at bounding box center [1097, 558] width 174 height 22
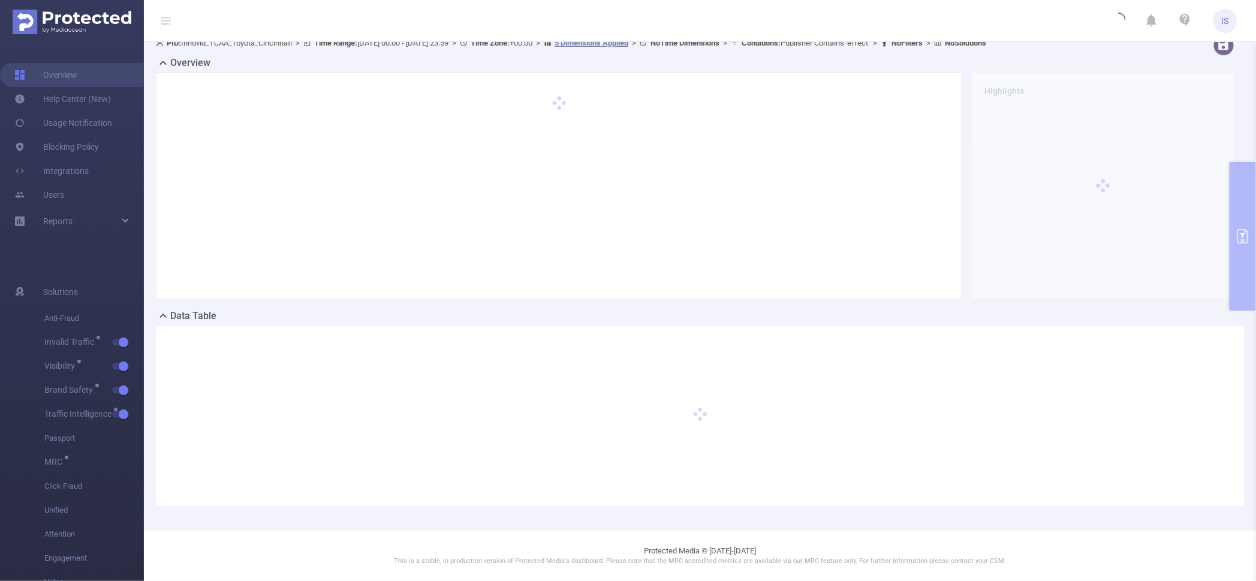
scroll to position [11, 0]
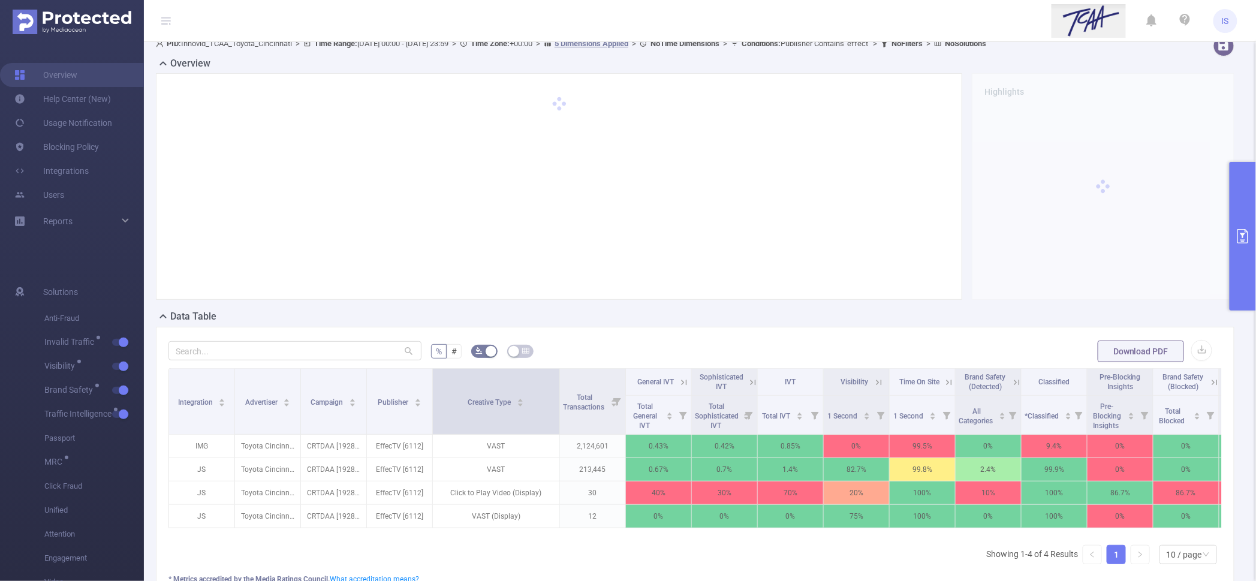
drag, startPoint x: 497, startPoint y: 386, endPoint x: 558, endPoint y: 385, distance: 61.2
click at [558, 385] on span at bounding box center [559, 401] width 6 height 65
click at [1244, 207] on button "primary" at bounding box center [1243, 236] width 26 height 149
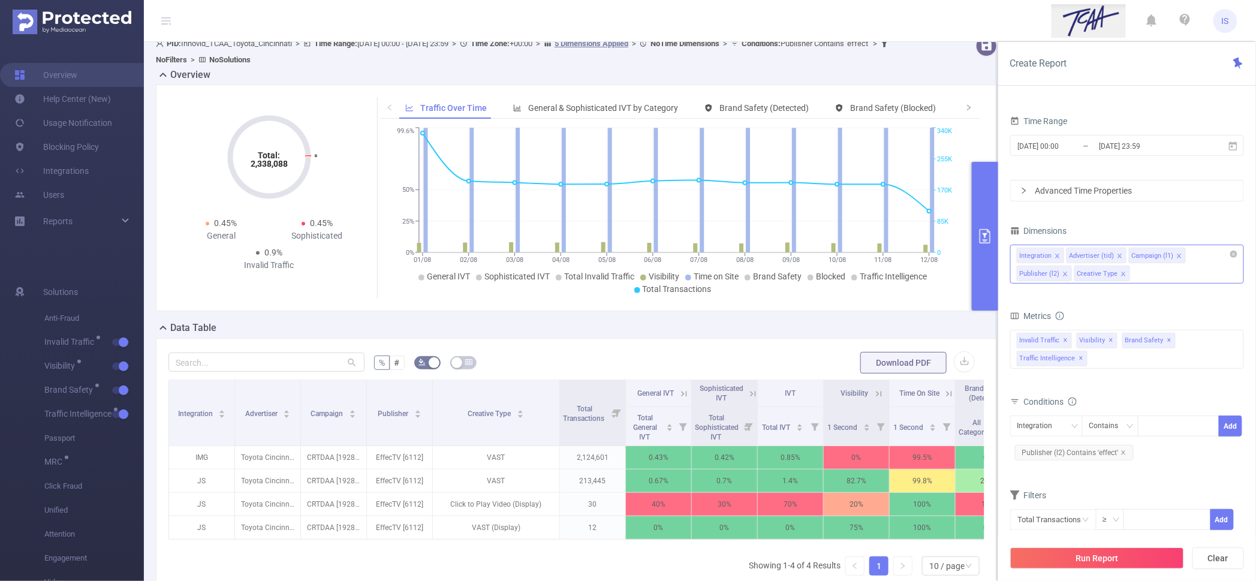
click at [1157, 274] on div "Integration Advertiser (tid) Campaign (l1) Publisher (l2) Creative Type" at bounding box center [1127, 264] width 234 height 39
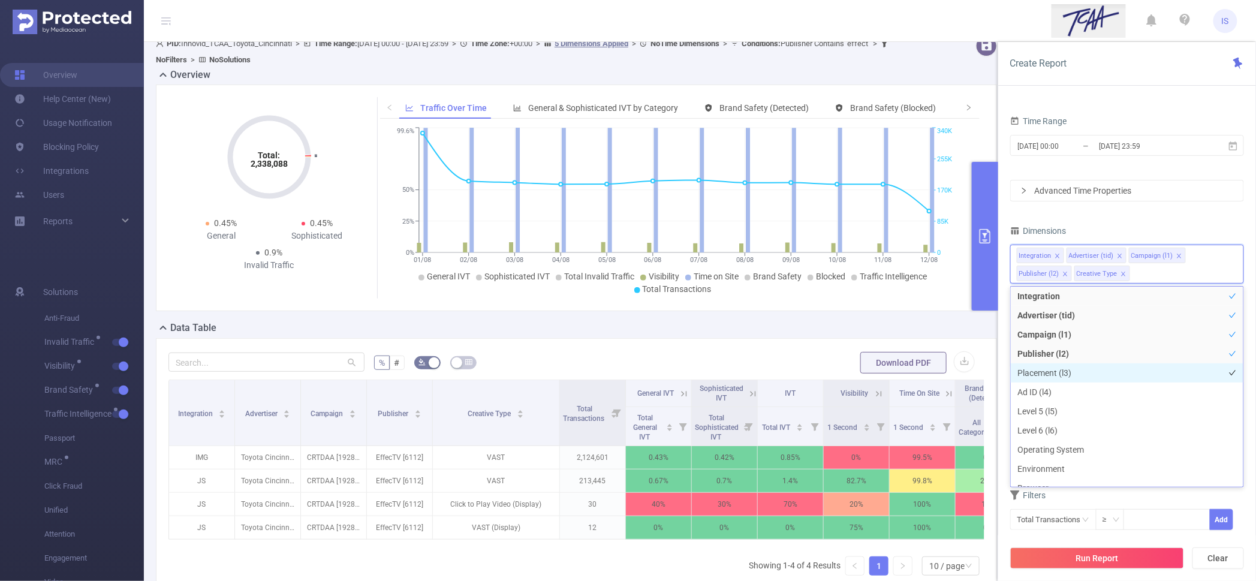
scroll to position [77, 0]
click at [1075, 372] on li "Operating System" at bounding box center [1127, 374] width 233 height 19
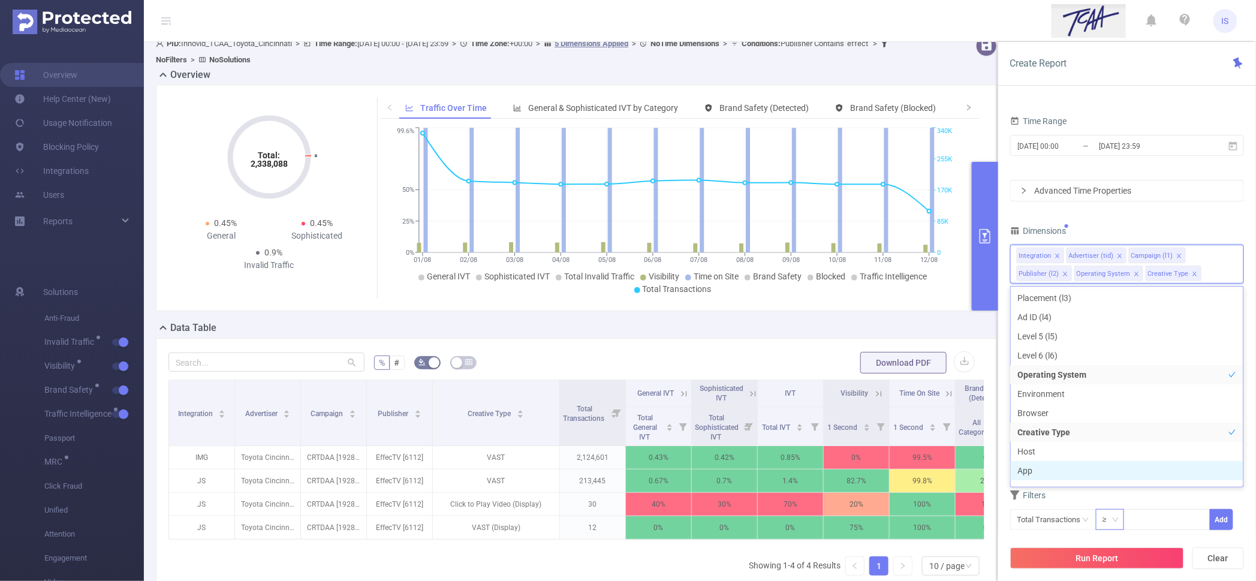
scroll to position [89, 0]
click at [1121, 562] on button "Run Report" at bounding box center [1097, 558] width 174 height 22
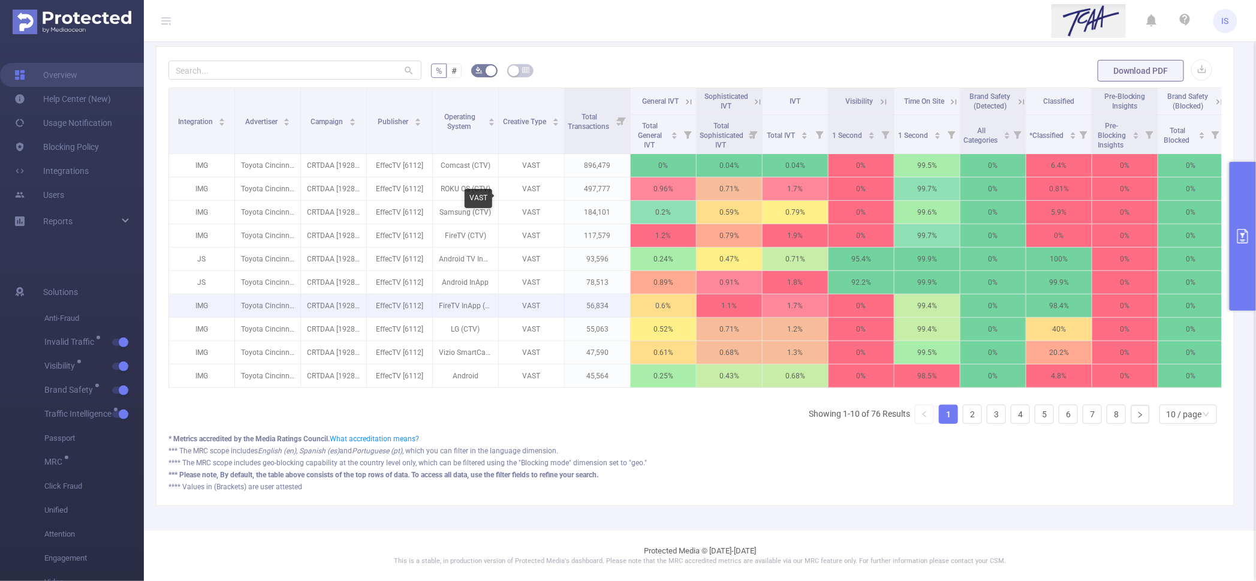
scroll to position [141, 0]
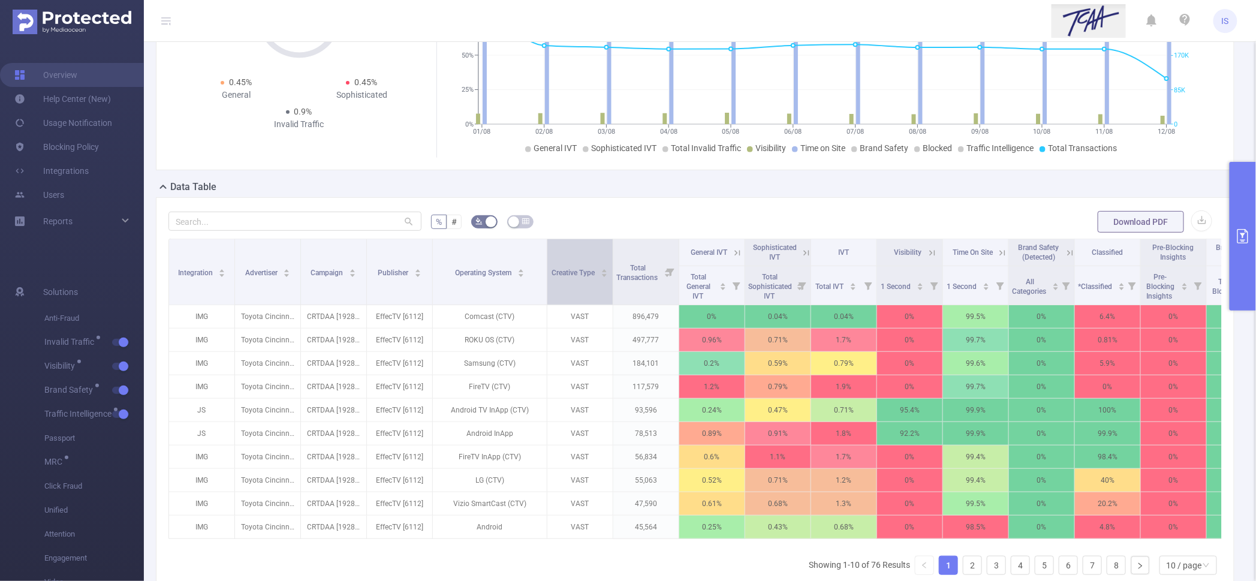
drag, startPoint x: 497, startPoint y: 283, endPoint x: 546, endPoint y: 283, distance: 48.6
click at [546, 283] on span at bounding box center [547, 271] width 6 height 65
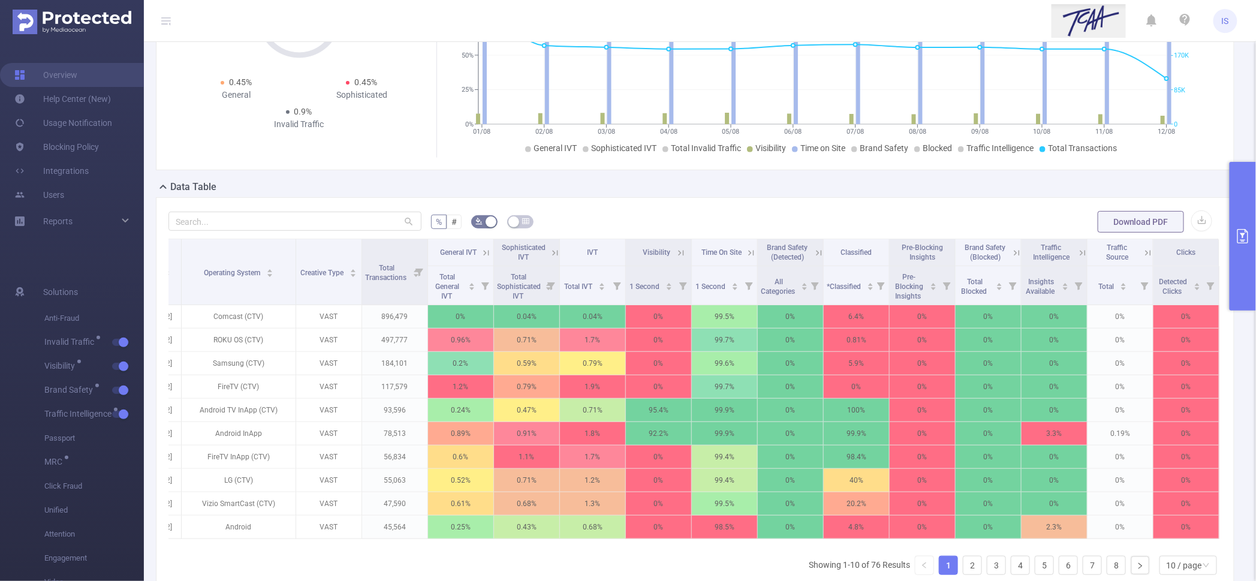
scroll to position [0, 0]
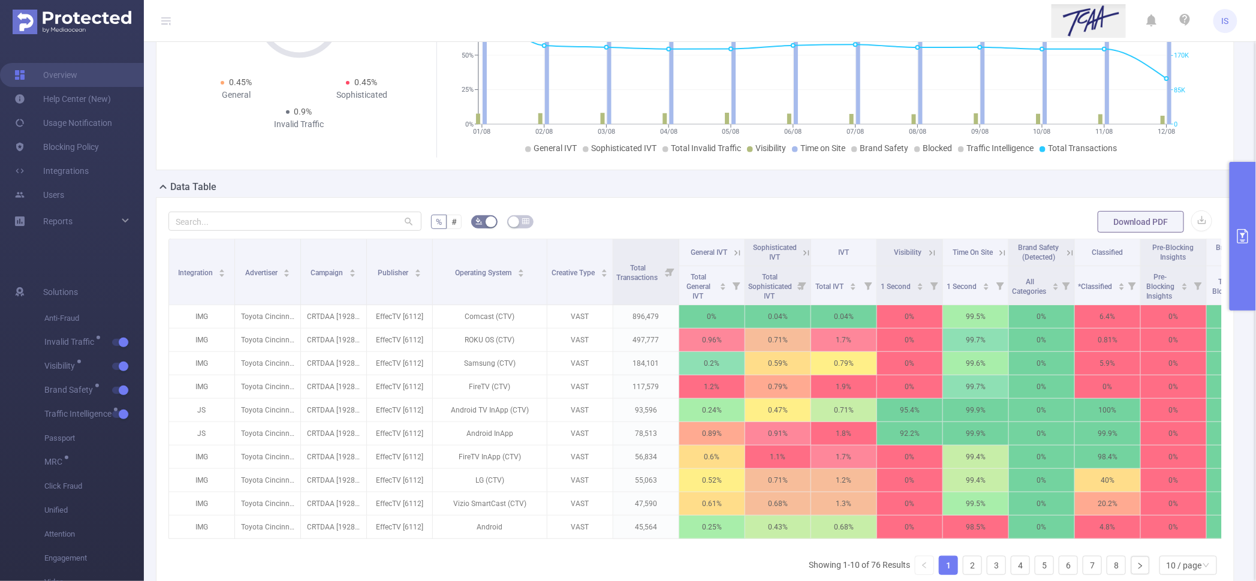
click at [1246, 273] on button "primary" at bounding box center [1243, 236] width 26 height 149
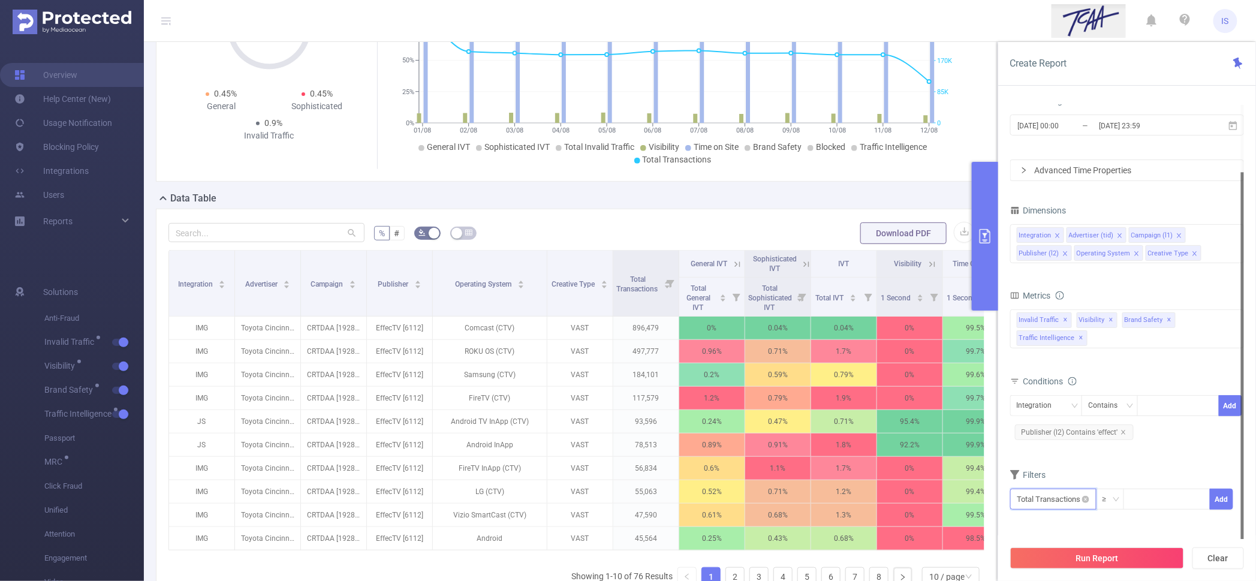
click at [1065, 501] on input "text" at bounding box center [1053, 499] width 86 height 21
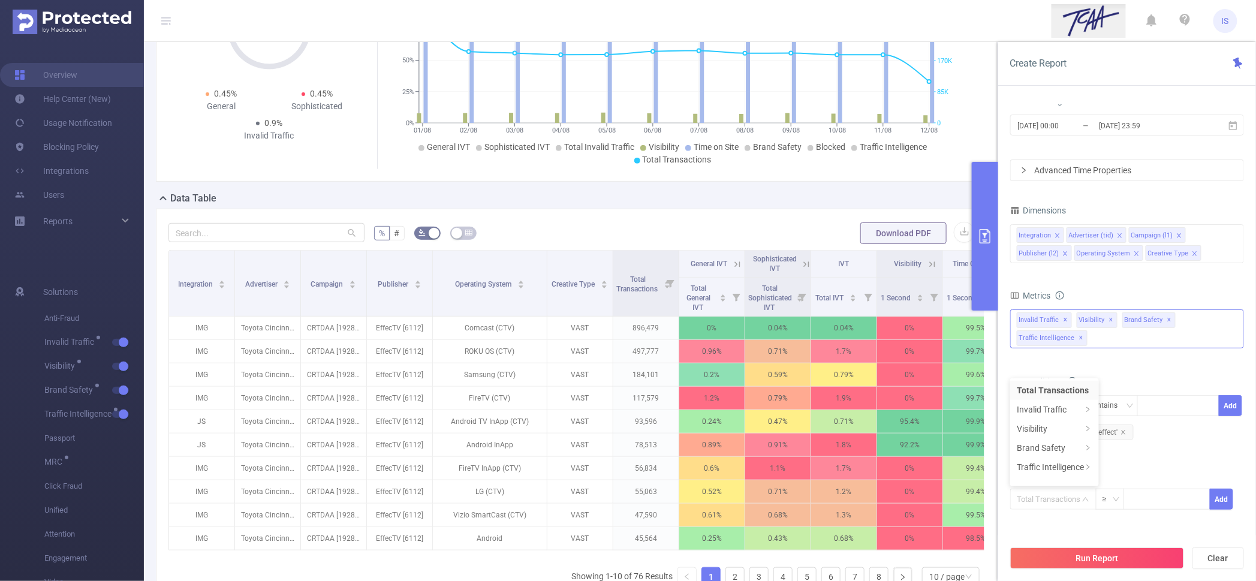
click at [1122, 346] on div "Anti-Fraud Invalid Traffic Visibility Brand Safety Traffic Intelligence Sample …" at bounding box center [1127, 328] width 234 height 39
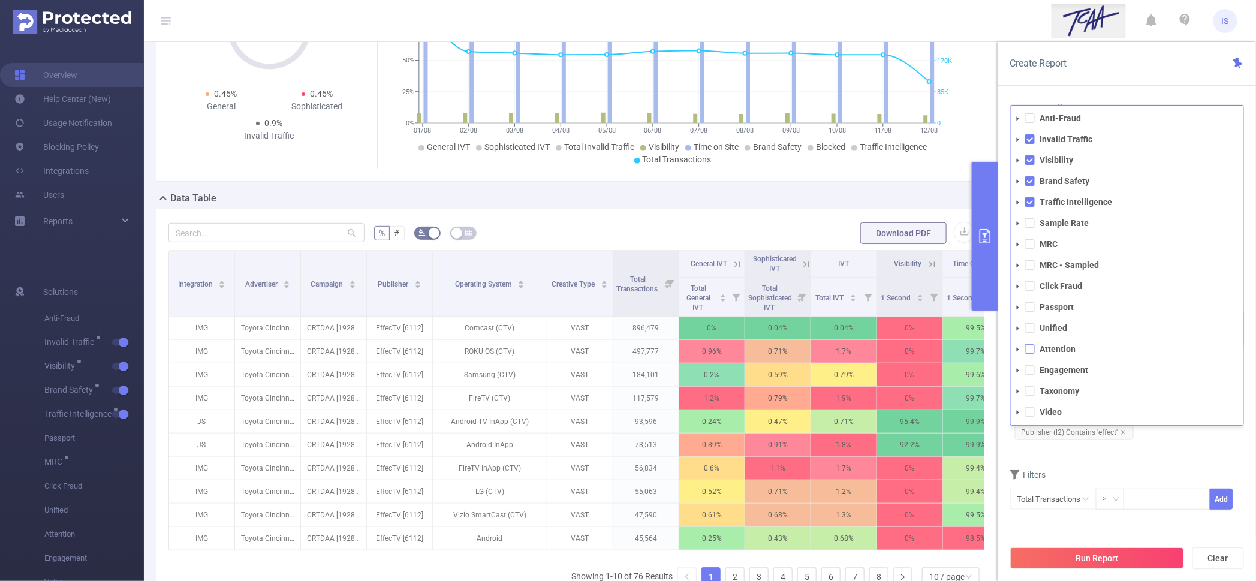
click at [1031, 351] on span at bounding box center [1030, 349] width 10 height 10
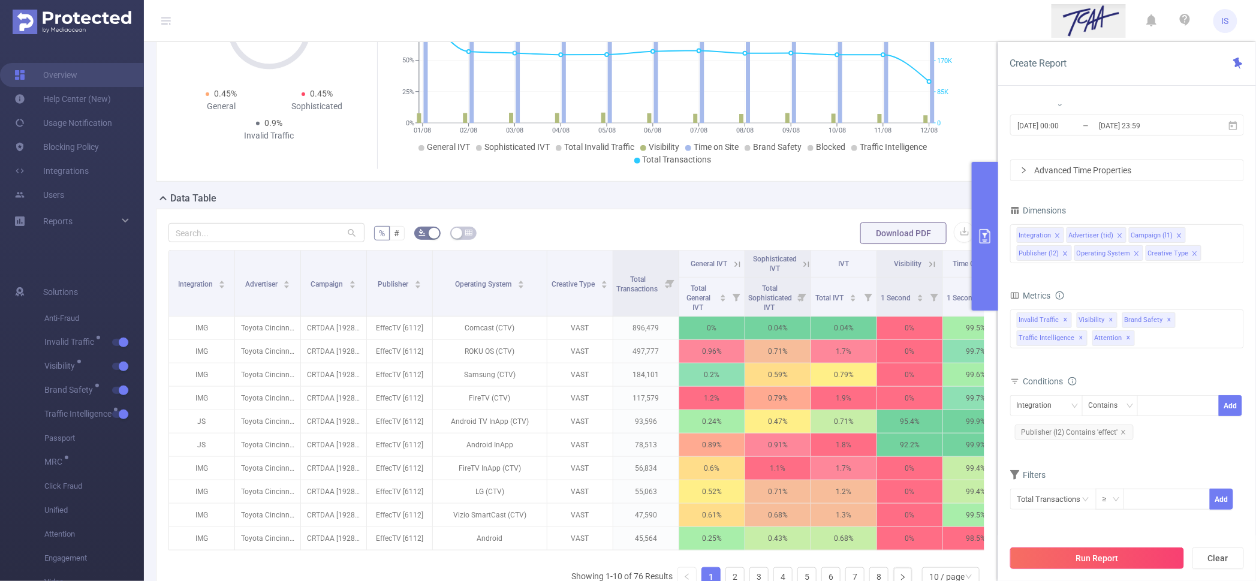
click at [1116, 561] on button "Run Report" at bounding box center [1097, 558] width 174 height 22
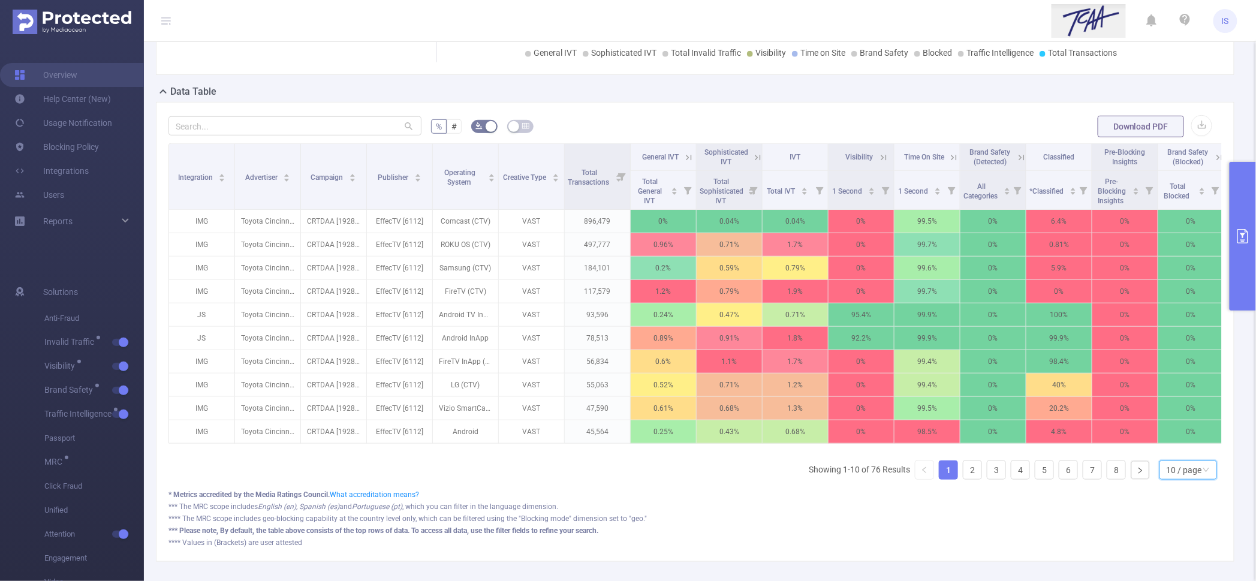
click at [1175, 474] on div "10 / page" at bounding box center [1184, 470] width 35 height 18
click at [1172, 402] on li "20 / page" at bounding box center [1177, 402] width 58 height 19
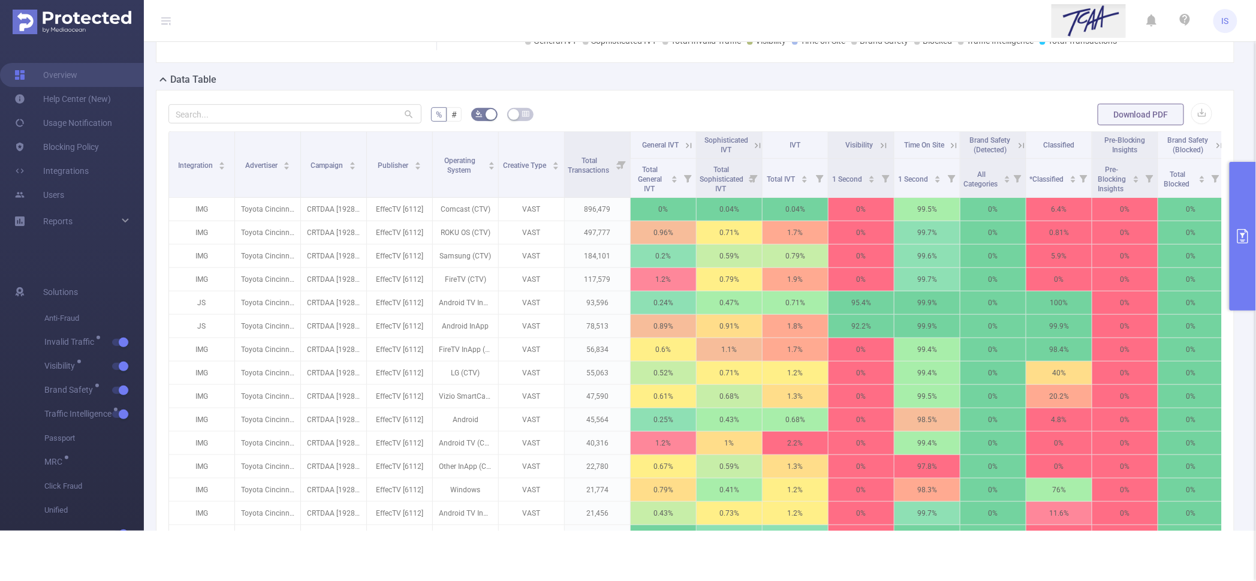
scroll to position [236, 0]
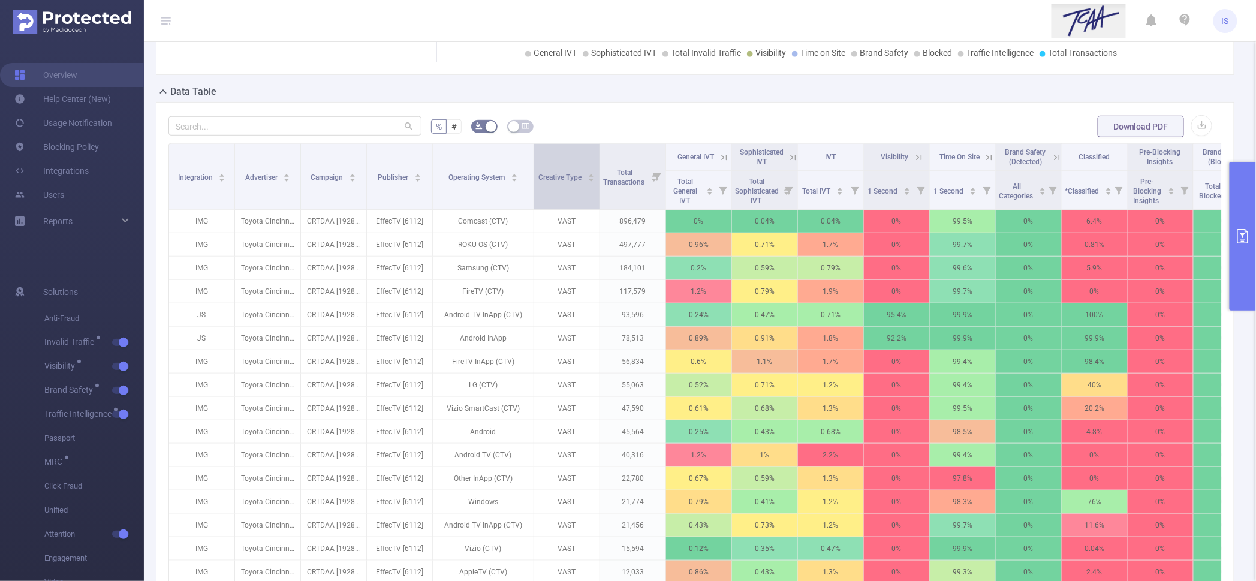
drag, startPoint x: 498, startPoint y: 198, endPoint x: 533, endPoint y: 201, distance: 35.5
click at [533, 201] on span at bounding box center [534, 176] width 6 height 65
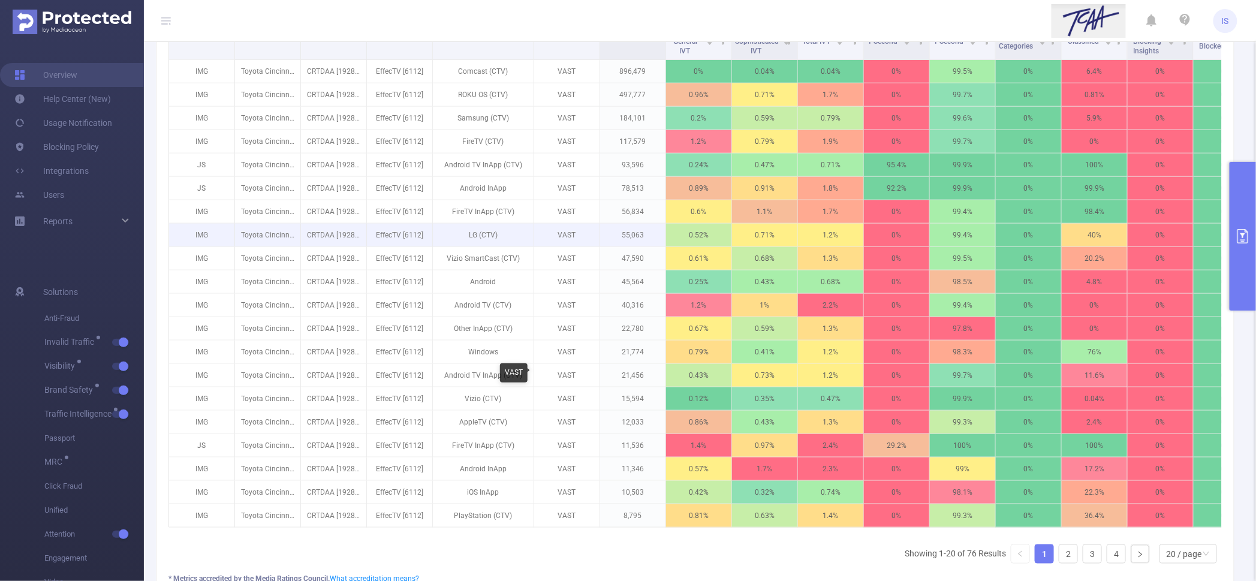
scroll to position [312, 0]
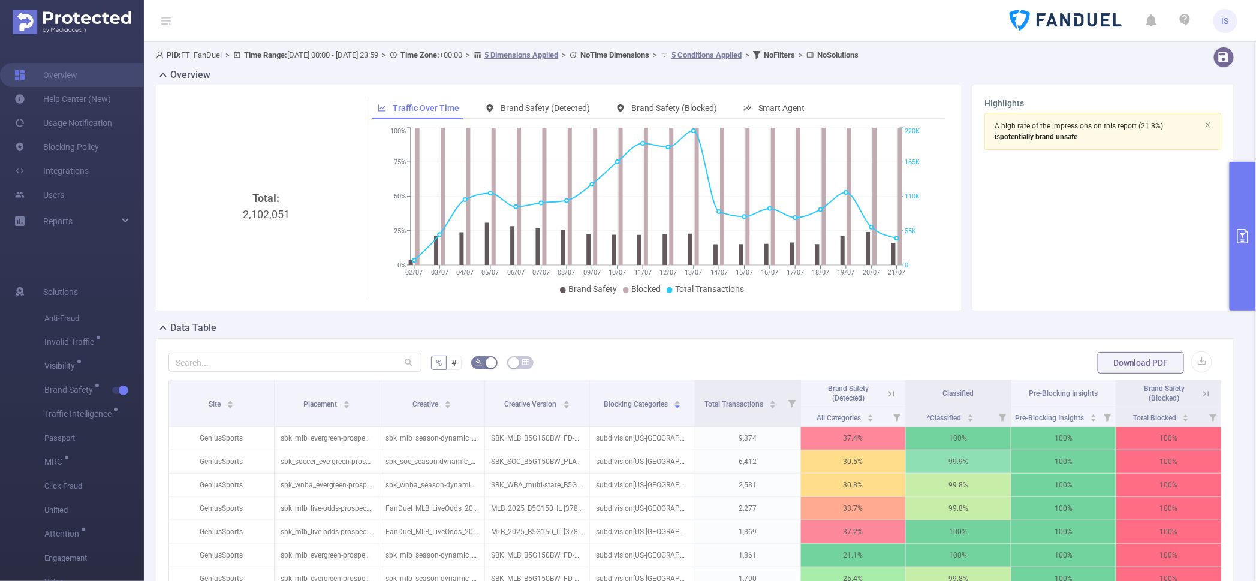
scroll to position [284, 0]
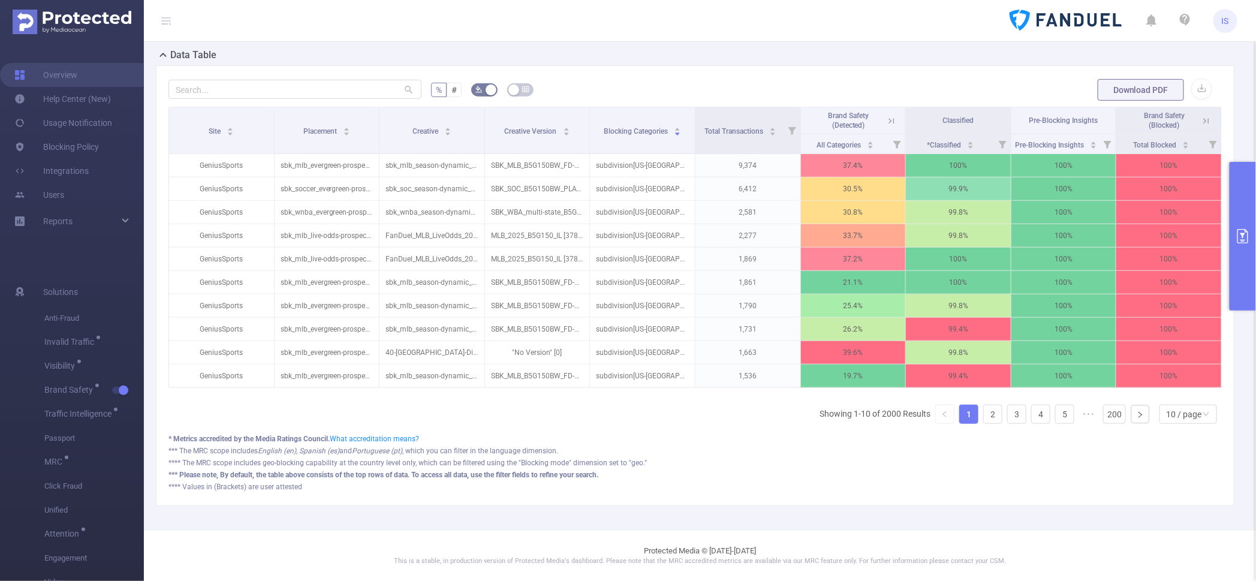
click at [1240, 200] on button "primary" at bounding box center [1243, 236] width 26 height 149
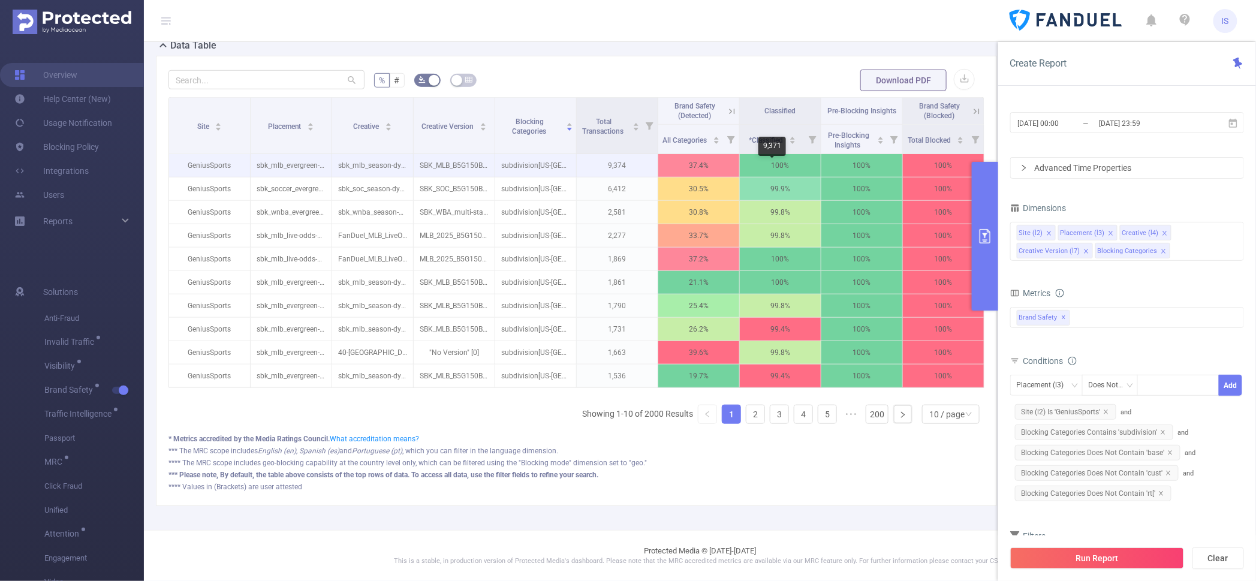
scroll to position [0, 0]
